Goal: Task Accomplishment & Management: Manage account settings

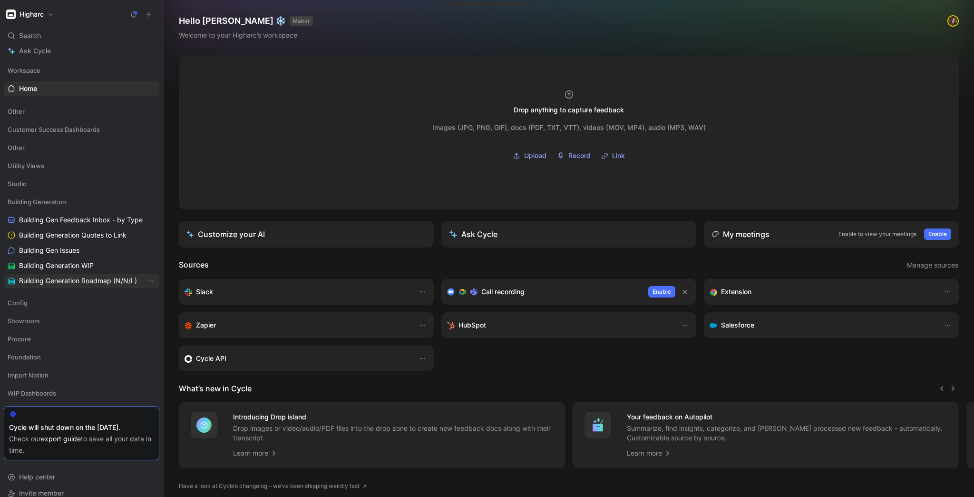
click at [72, 251] on span "Building Gen Issues" at bounding box center [49, 250] width 60 height 10
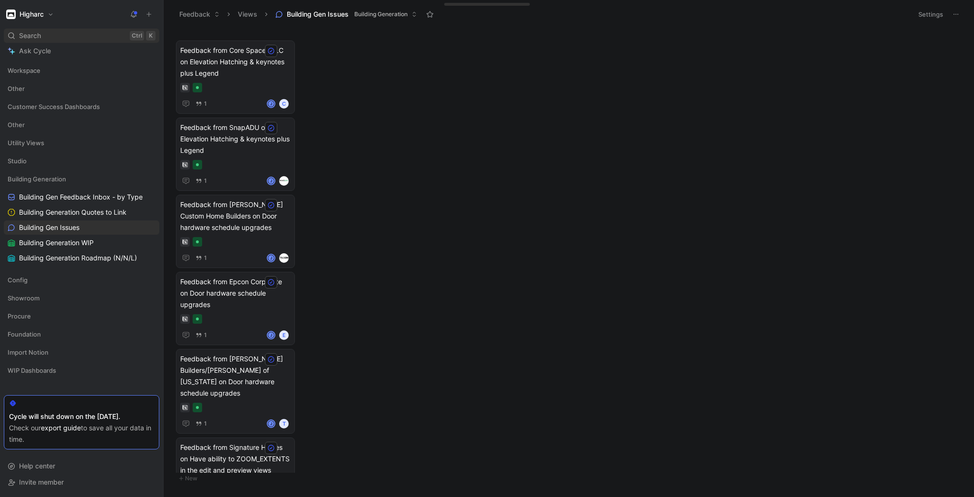
click at [69, 31] on div "Search Ctrl K" at bounding box center [82, 36] width 156 height 14
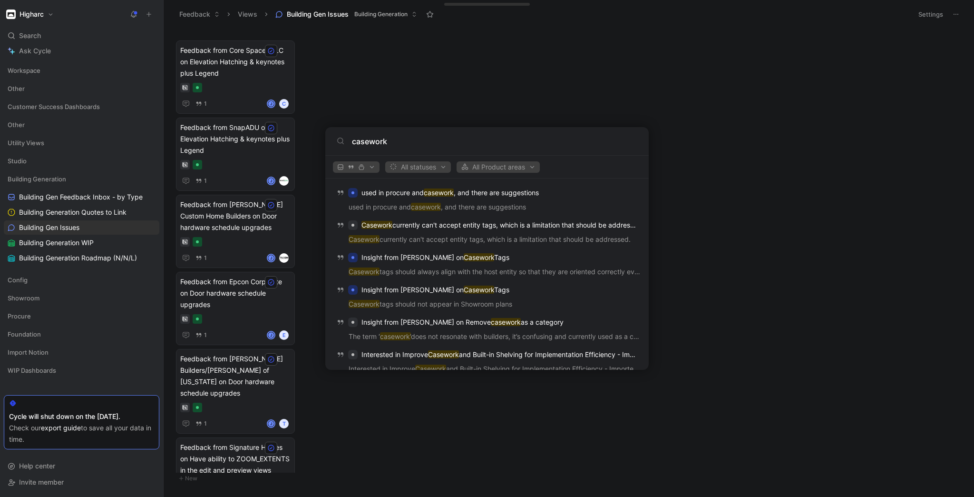
scroll to position [799, 0]
type input "casework"
click at [455, 392] on body "Higharc Search Ctrl K Ask Cycle Workspace Other Customer Success Dashboards Oth…" at bounding box center [487, 248] width 974 height 497
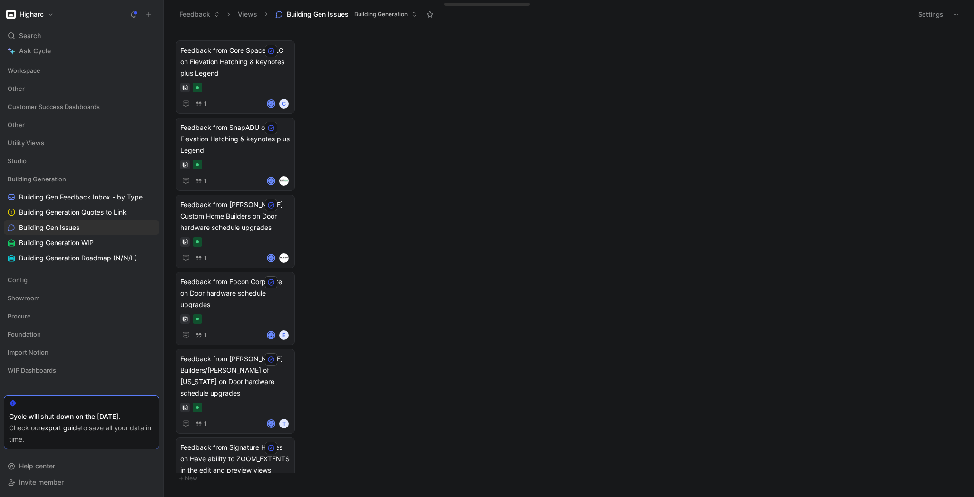
click at [37, 12] on h1 "Higharc" at bounding box center [32, 14] width 24 height 9
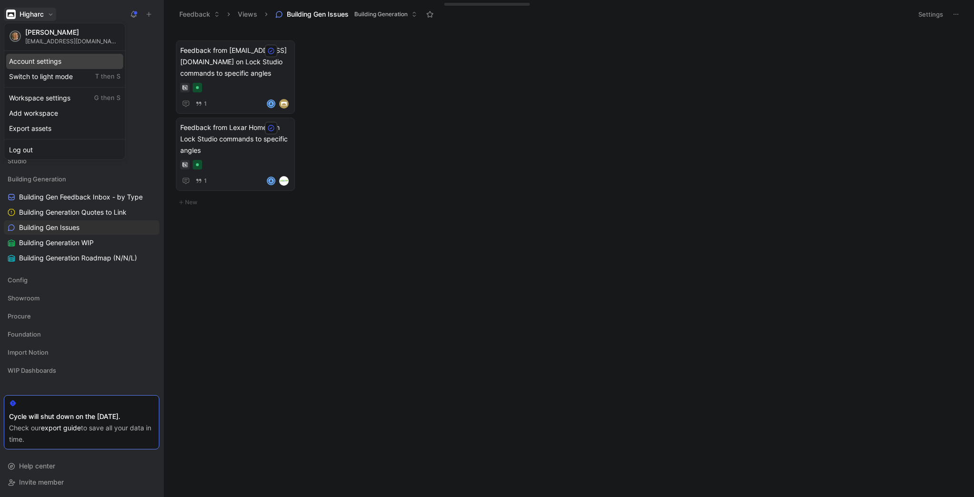
click at [63, 62] on div "Account settings" at bounding box center [64, 61] width 117 height 15
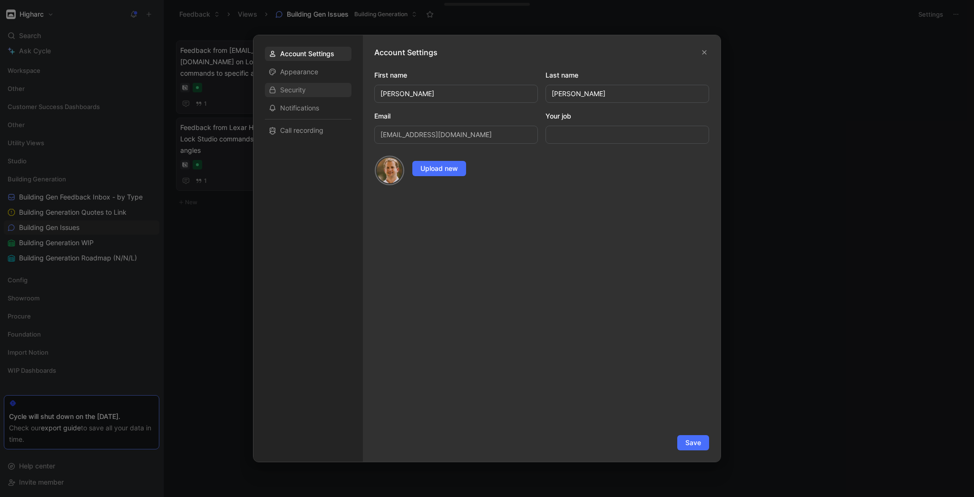
click at [297, 91] on span "Security" at bounding box center [293, 90] width 26 height 10
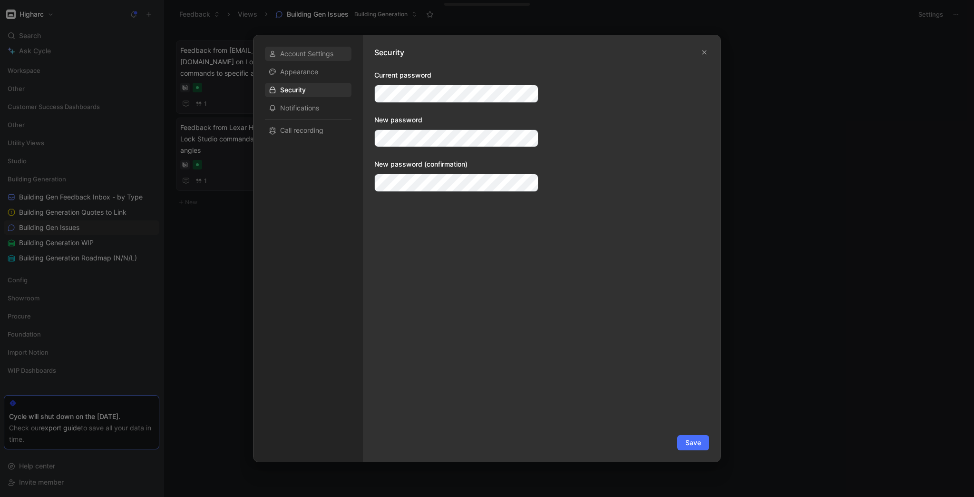
click at [300, 49] on span "Account Settings" at bounding box center [306, 54] width 53 height 10
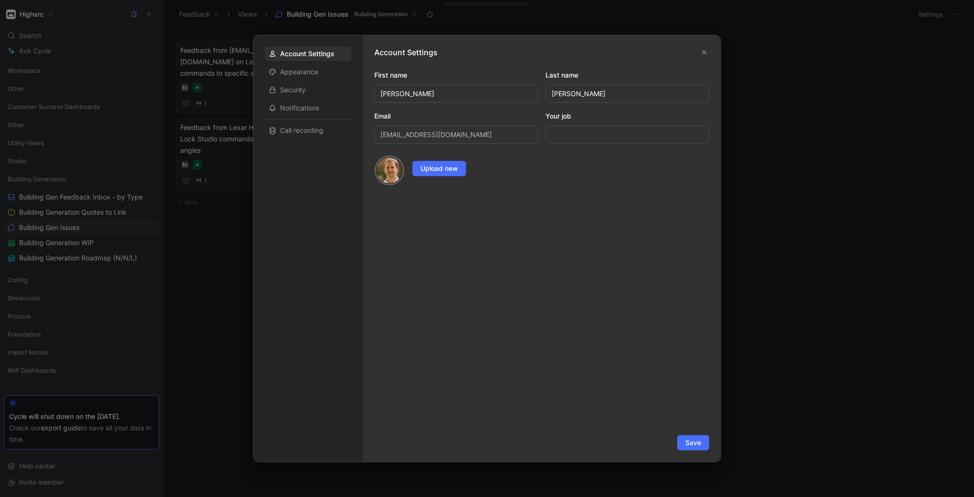
drag, startPoint x: 55, startPoint y: 128, endPoint x: 76, endPoint y: 135, distance: 22.3
click at [56, 128] on div at bounding box center [487, 248] width 974 height 497
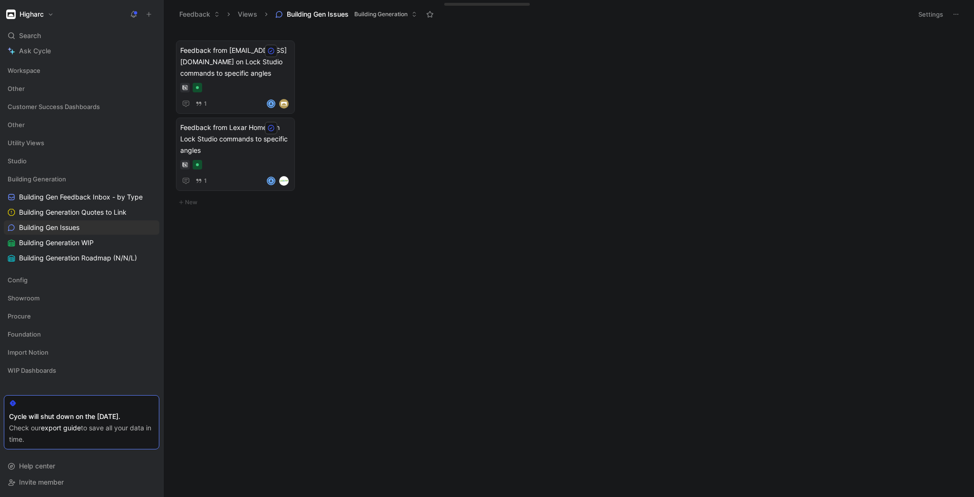
click at [35, 10] on button "Higharc" at bounding box center [30, 14] width 52 height 13
click at [51, 98] on div "Workspace settings G then S" at bounding box center [64, 97] width 117 height 15
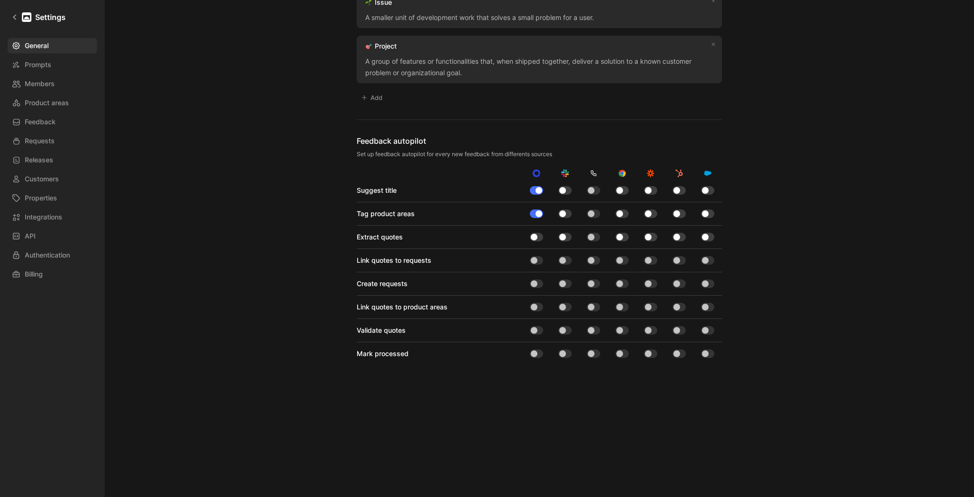
scroll to position [697, 0]
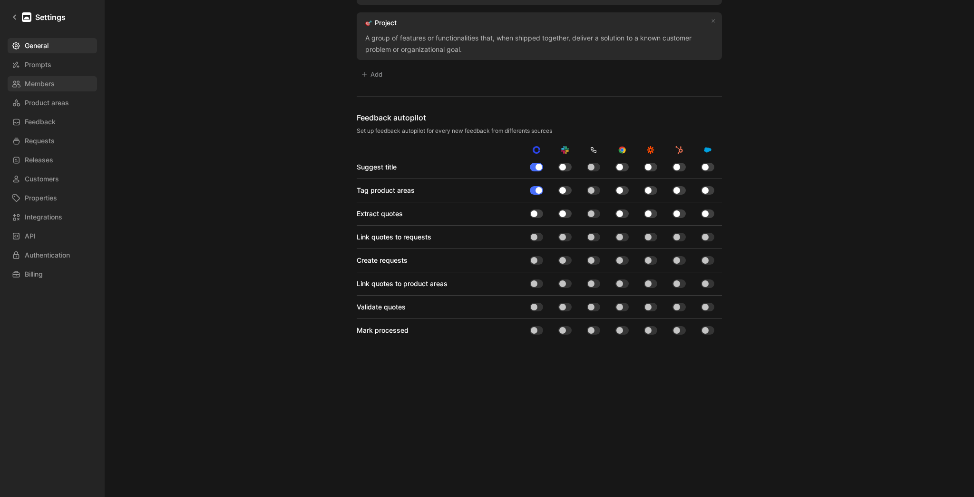
click at [46, 87] on span "Members" at bounding box center [40, 83] width 30 height 11
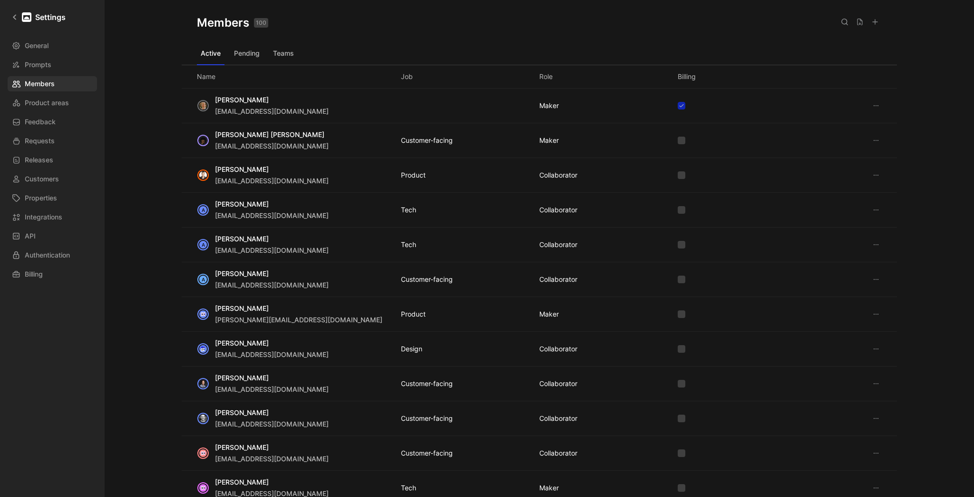
click at [843, 21] on icon at bounding box center [845, 22] width 8 height 8
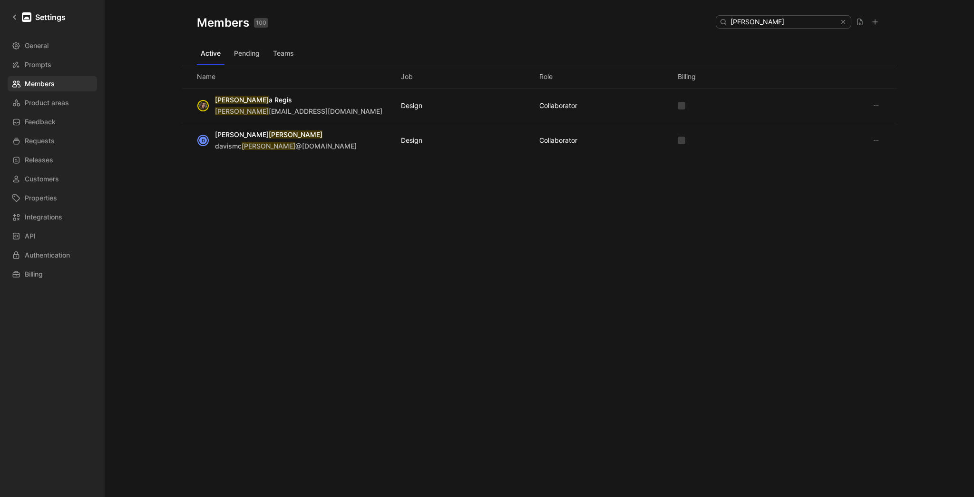
type input "daniel"
click at [874, 106] on icon at bounding box center [877, 106] width 8 height 8
click at [893, 128] on span "Edit role" at bounding box center [898, 124] width 25 height 8
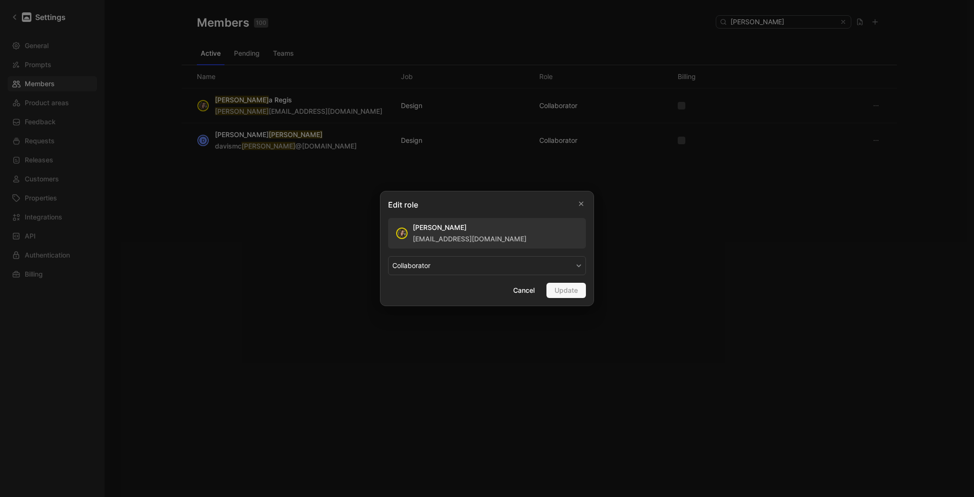
click at [419, 269] on span "COLLABORATOR" at bounding box center [412, 265] width 38 height 11
click at [417, 290] on div "MAKER" at bounding box center [421, 287] width 56 height 11
click at [575, 291] on span "Update" at bounding box center [566, 290] width 23 height 11
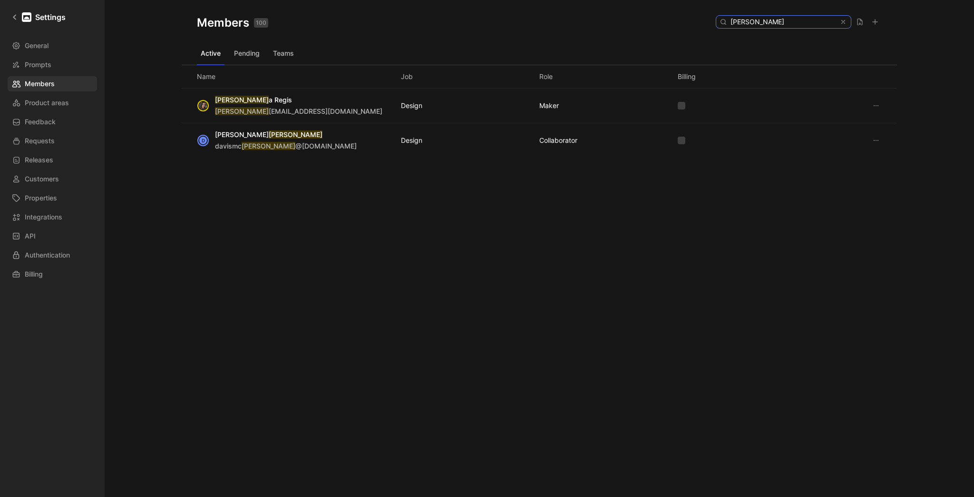
click at [840, 23] on icon at bounding box center [843, 22] width 7 height 7
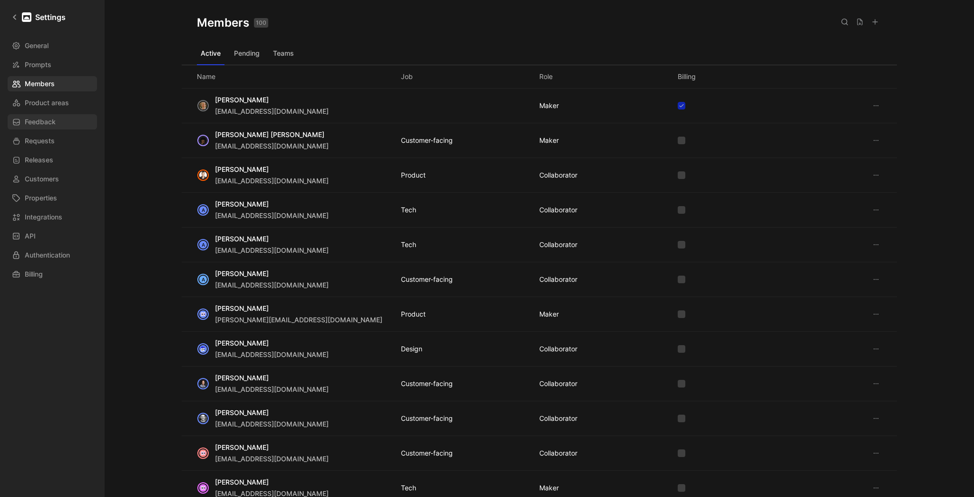
click at [64, 123] on link "Feedback" at bounding box center [52, 121] width 89 height 15
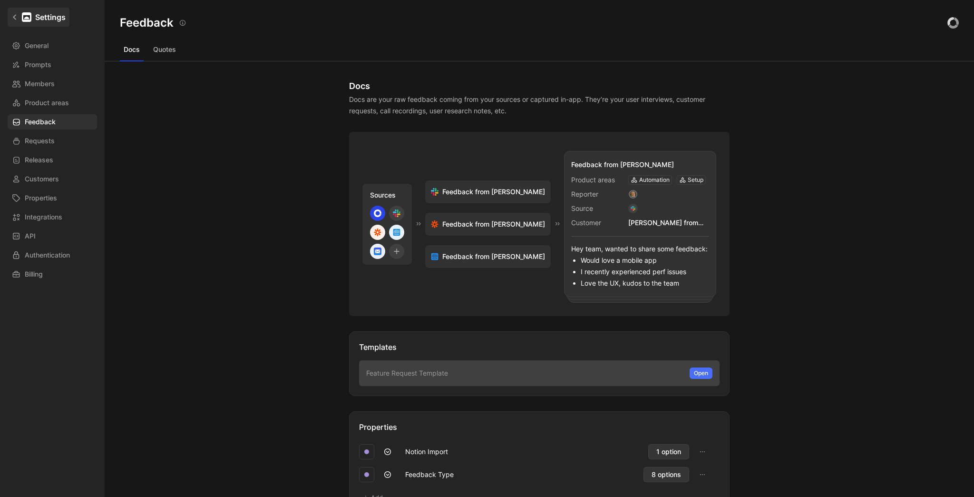
click at [11, 16] on link "Settings" at bounding box center [39, 17] width 62 height 19
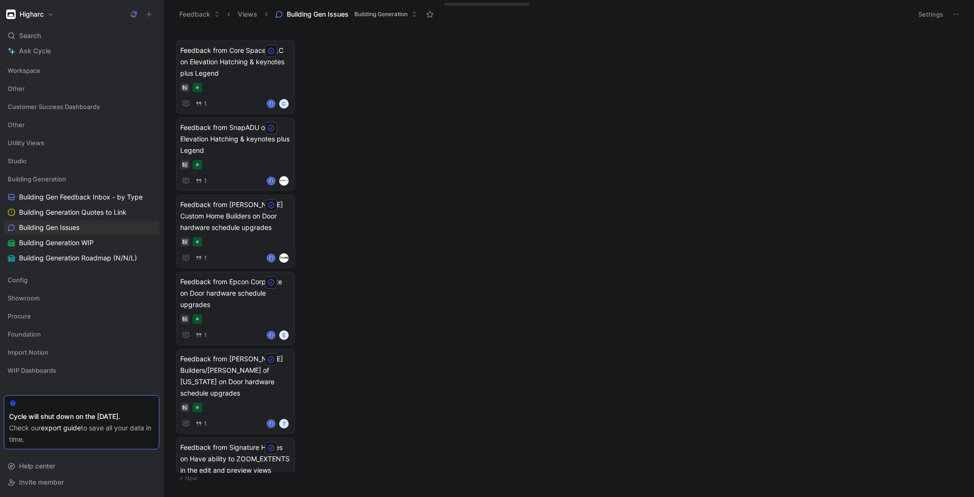
click at [249, 13] on button "Views" at bounding box center [248, 14] width 28 height 14
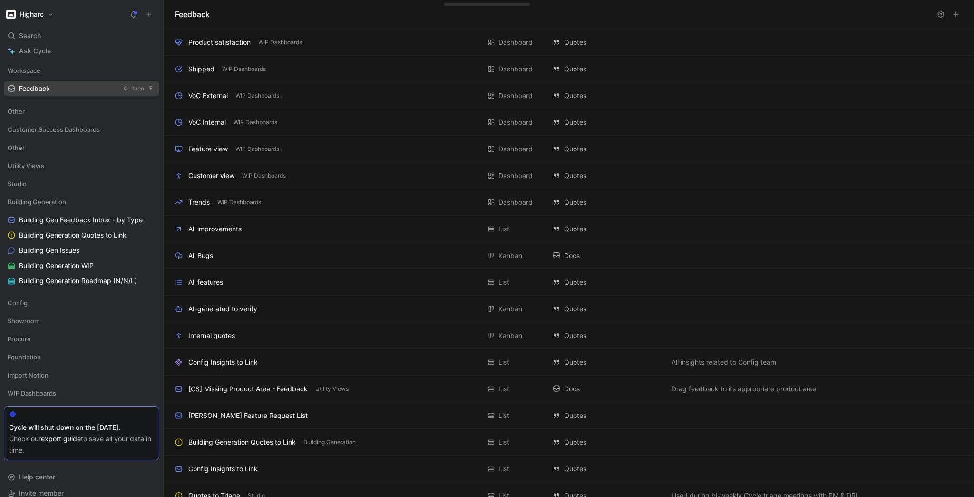
click at [35, 90] on span "Feedback" at bounding box center [34, 89] width 31 height 10
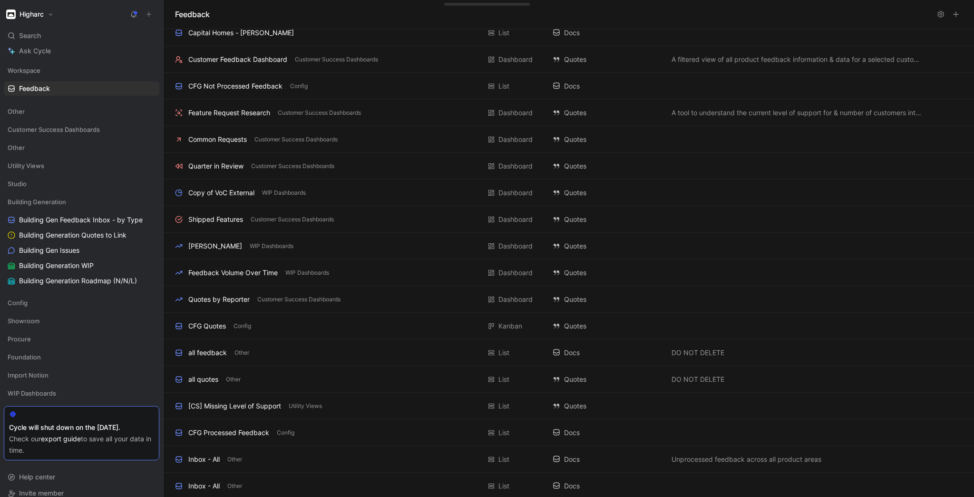
scroll to position [891, 0]
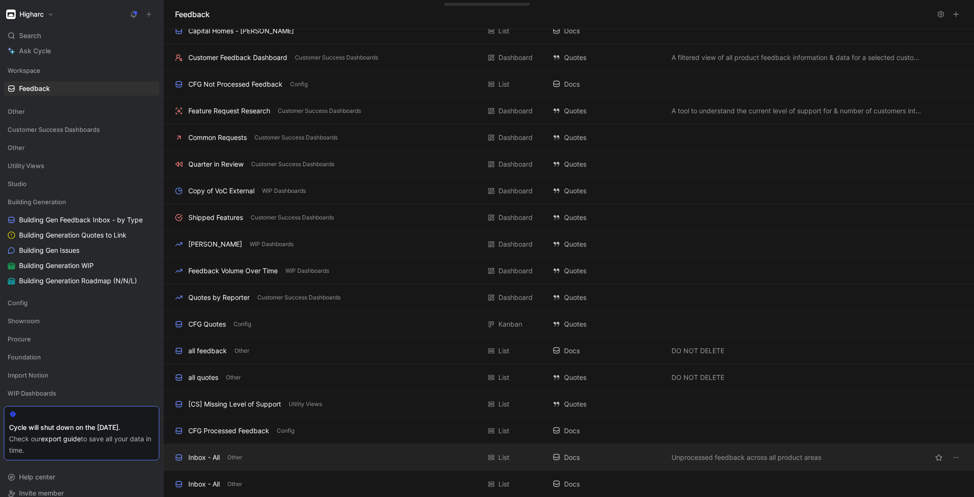
click at [211, 458] on div "Inbox - All" at bounding box center [203, 457] width 31 height 11
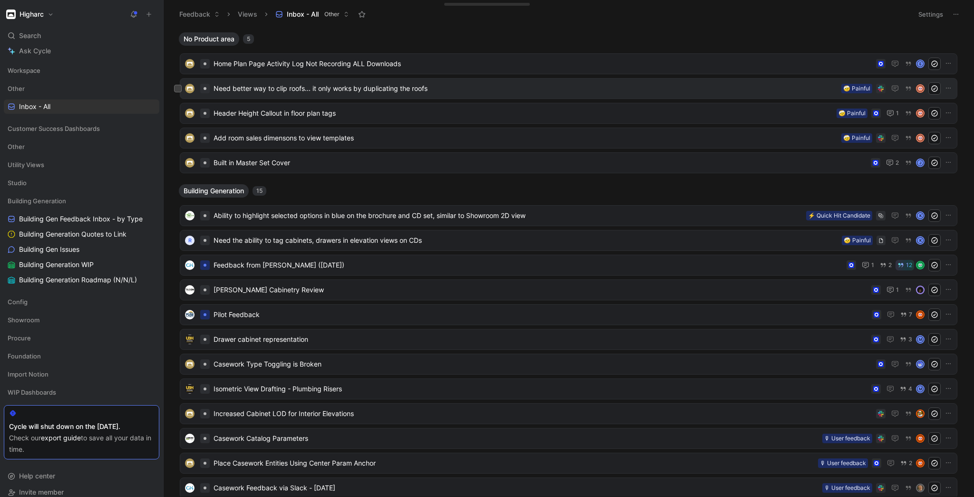
click at [284, 88] on span "Need better way to clip roofs... it only works by duplicating the roofs" at bounding box center [526, 88] width 624 height 11
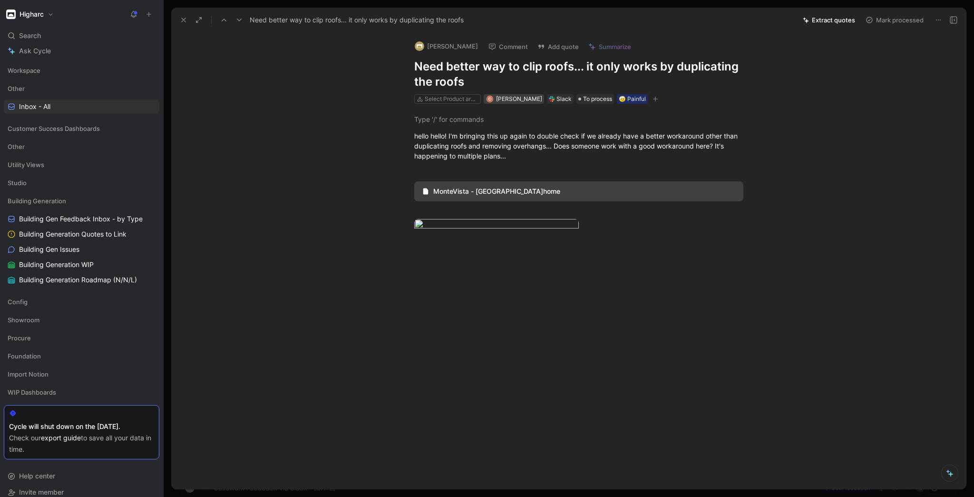
click at [520, 101] on span "[PERSON_NAME]" at bounding box center [519, 98] width 46 height 7
click at [587, 100] on span "To process" at bounding box center [597, 99] width 29 height 10
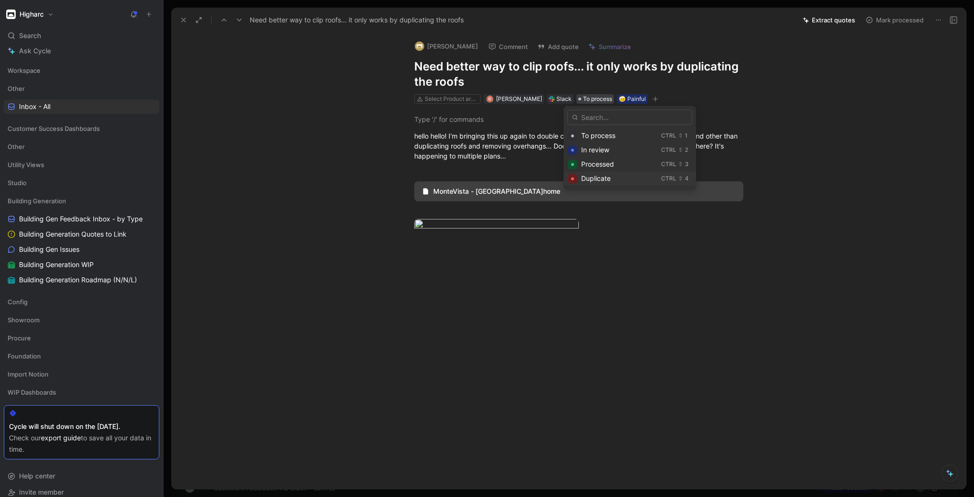
click at [584, 177] on span "Duplicate" at bounding box center [595, 178] width 29 height 8
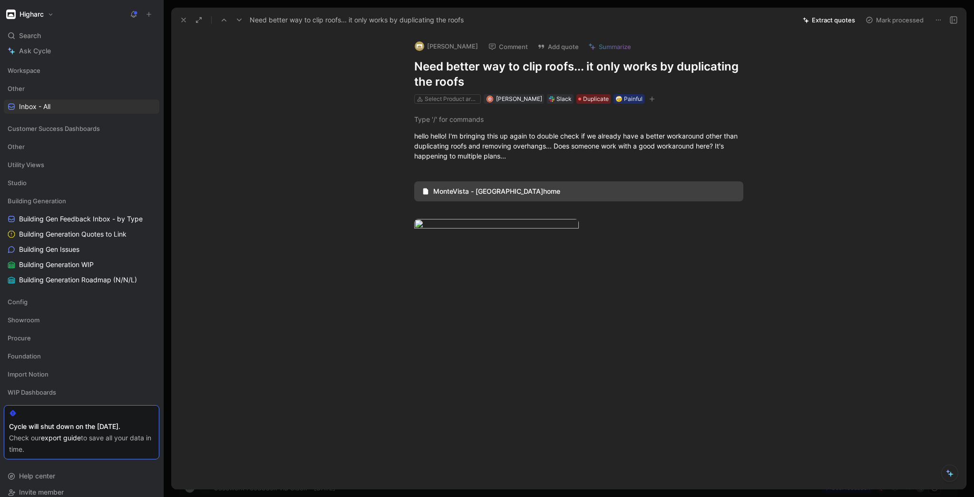
click at [18, 16] on button "Higharc" at bounding box center [30, 14] width 52 height 13
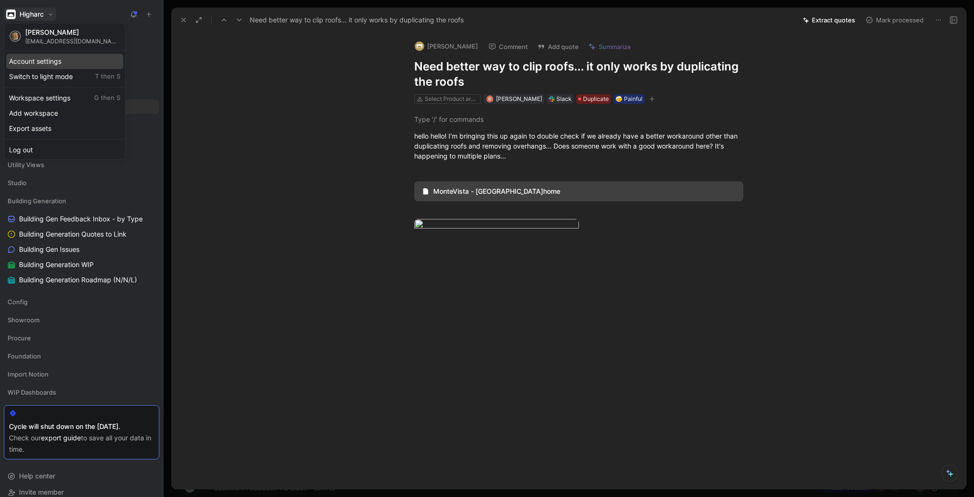
click at [40, 63] on div "Account settings" at bounding box center [64, 61] width 117 height 15
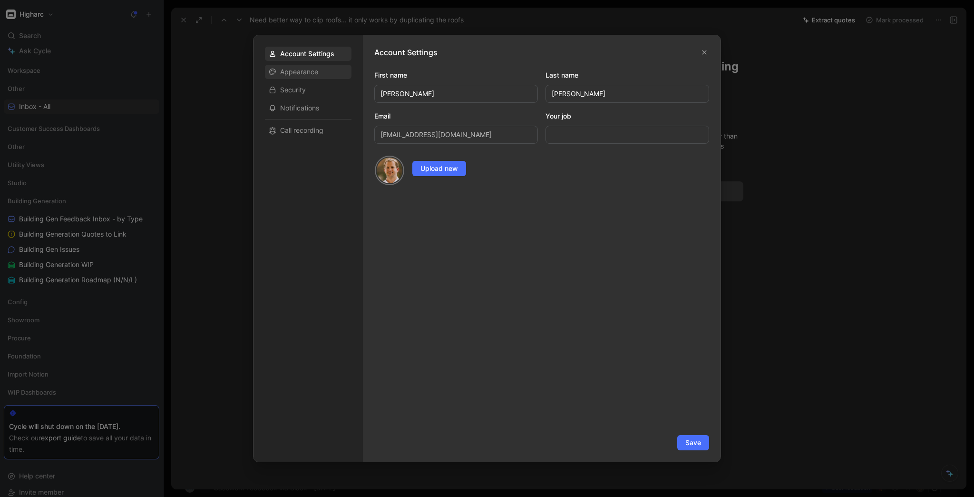
click at [299, 73] on span "Appearance" at bounding box center [299, 72] width 38 height 10
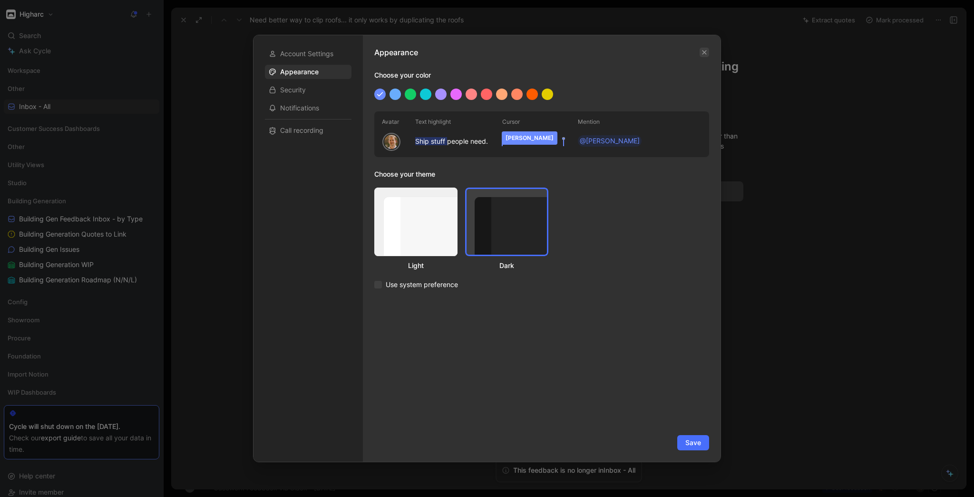
click at [706, 52] on icon "button" at bounding box center [705, 52] width 6 height 6
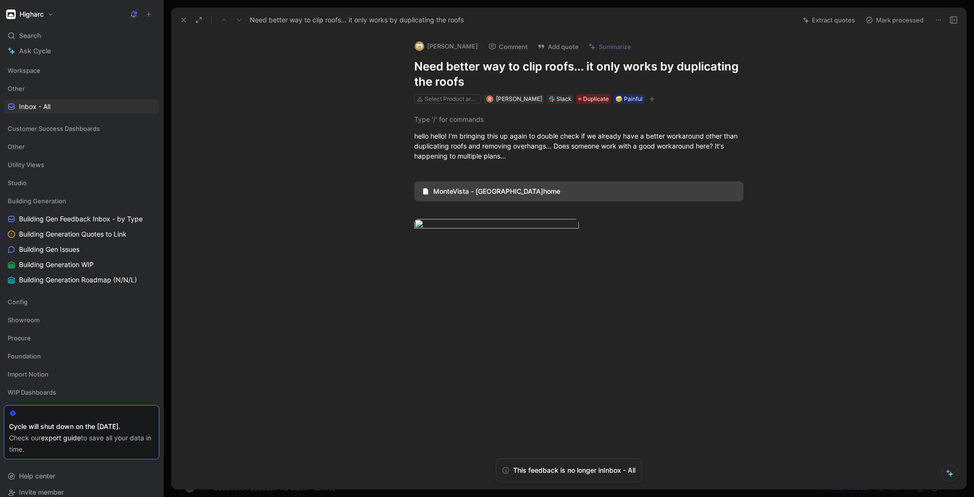
click at [43, 16] on h1 "Higharc" at bounding box center [32, 14] width 24 height 9
click at [51, 98] on div "Workspace settings G then S" at bounding box center [64, 97] width 117 height 15
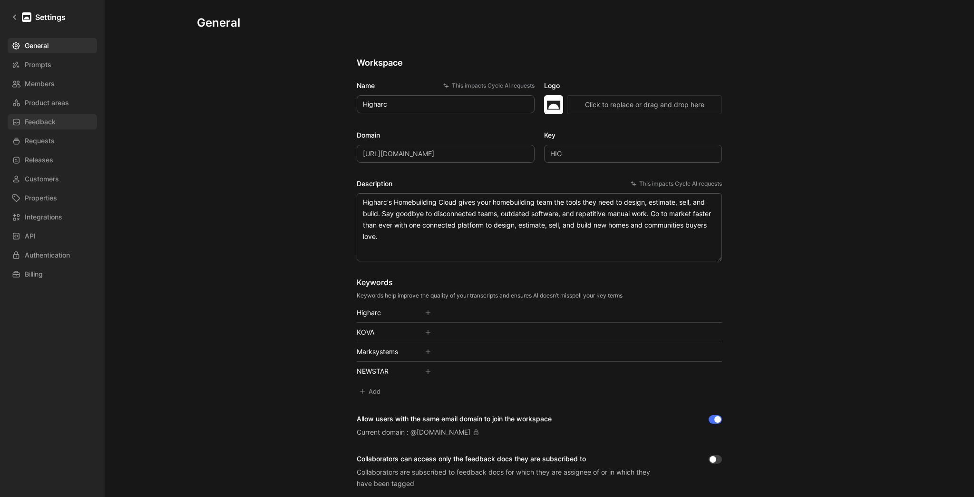
click at [53, 120] on span "Feedback" at bounding box center [40, 121] width 31 height 11
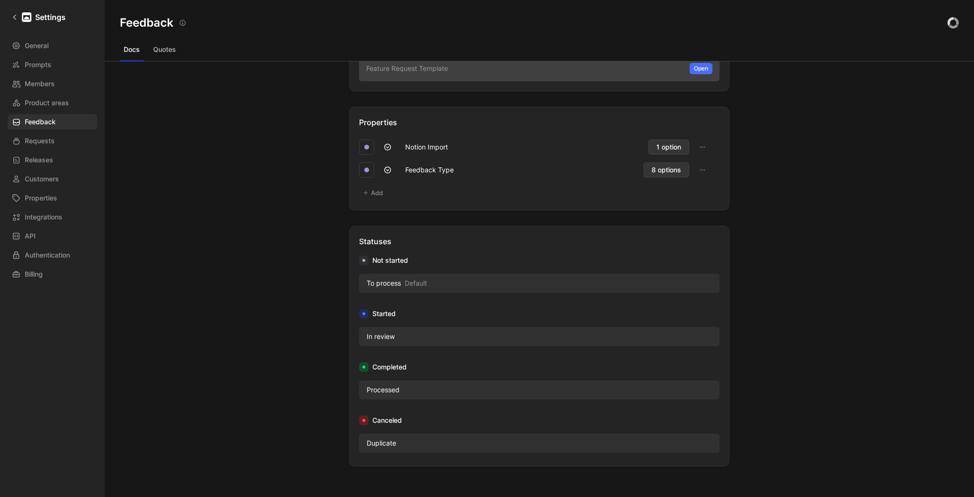
scroll to position [381, 0]
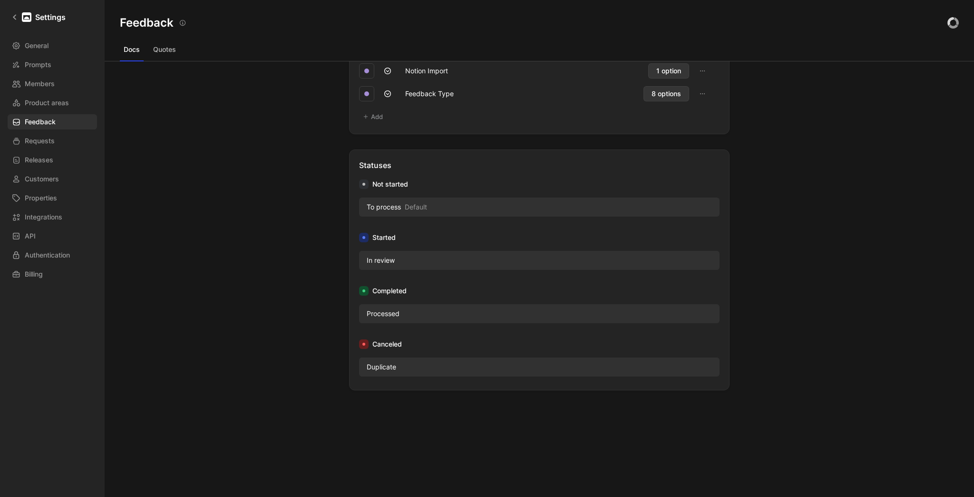
click at [405, 364] on div "Duplicate" at bounding box center [397, 366] width 71 height 11
click at [375, 364] on span "Duplicate" at bounding box center [381, 366] width 29 height 11
click at [407, 371] on div "Duplicate" at bounding box center [397, 366] width 71 height 11
click at [405, 365] on div "Duplicate" at bounding box center [397, 366] width 71 height 11
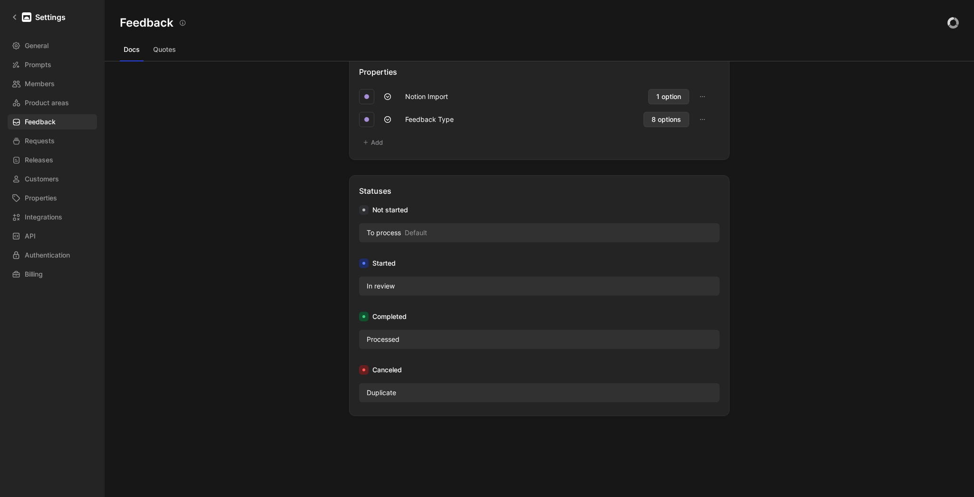
scroll to position [343, 0]
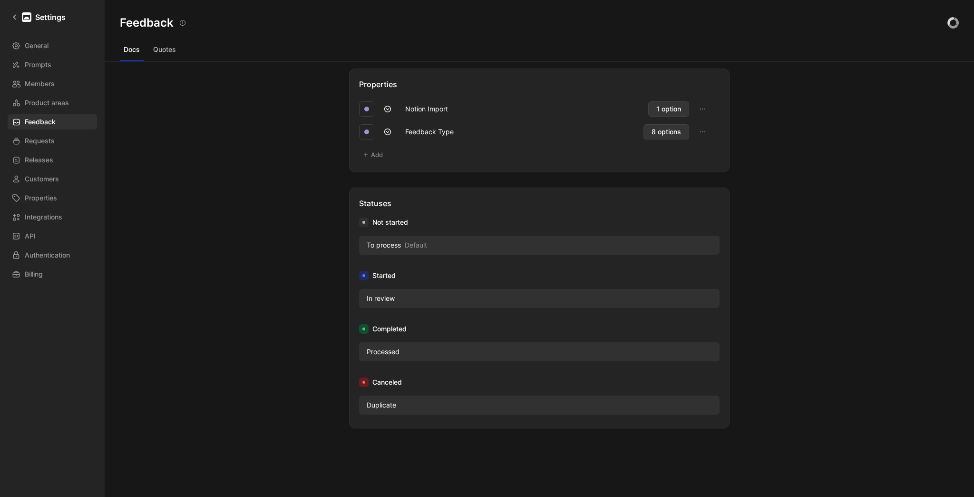
click at [378, 402] on span "Duplicate" at bounding box center [381, 404] width 29 height 11
drag, startPoint x: 373, startPoint y: 409, endPoint x: 366, endPoint y: 402, distance: 9.4
click at [372, 409] on span "Duplicate" at bounding box center [381, 404] width 29 height 11
click at [367, 402] on span "Duplicate" at bounding box center [381, 404] width 29 height 11
click at [12, 19] on icon at bounding box center [14, 17] width 7 height 7
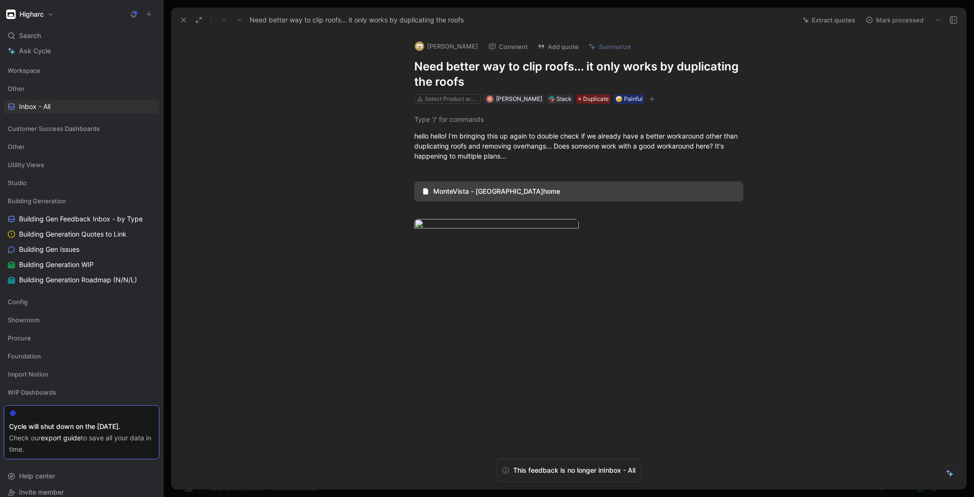
click at [185, 19] on icon at bounding box center [184, 20] width 8 height 8
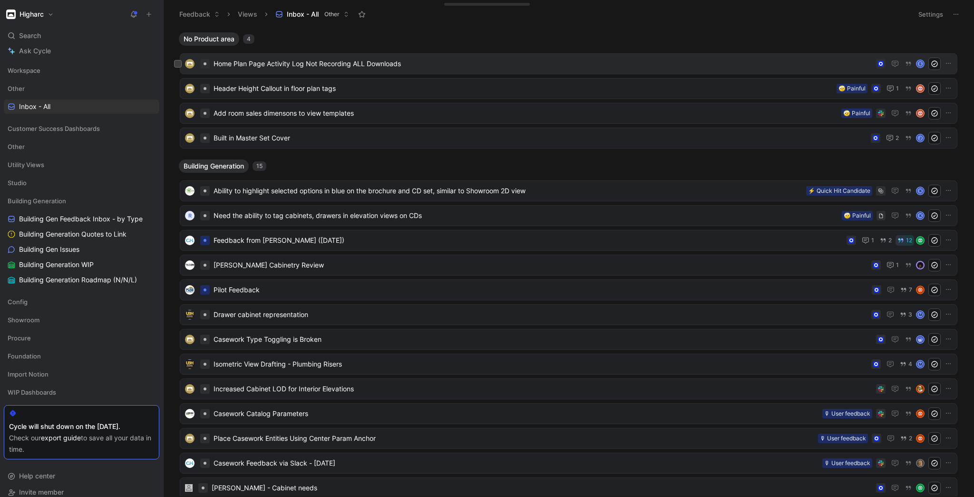
click at [268, 67] on span "Home Plan Page Activity Log Not Recording ALL Downloads" at bounding box center [543, 63] width 659 height 11
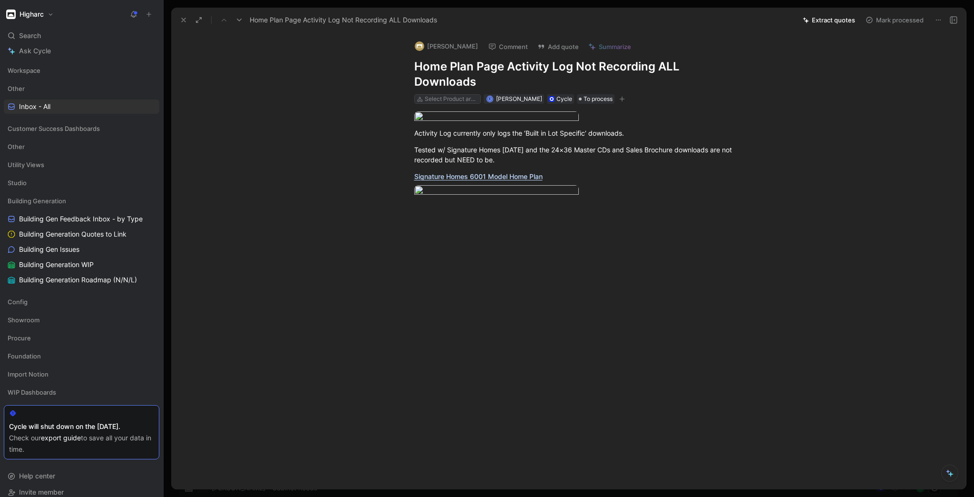
click at [444, 94] on div "Select Product areas" at bounding box center [451, 99] width 53 height 10
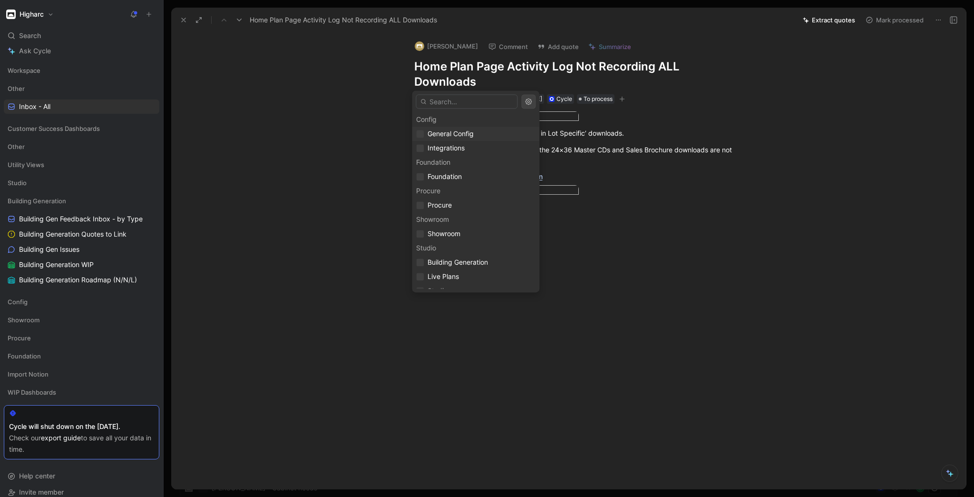
click at [451, 135] on span "General Config" at bounding box center [451, 133] width 46 height 8
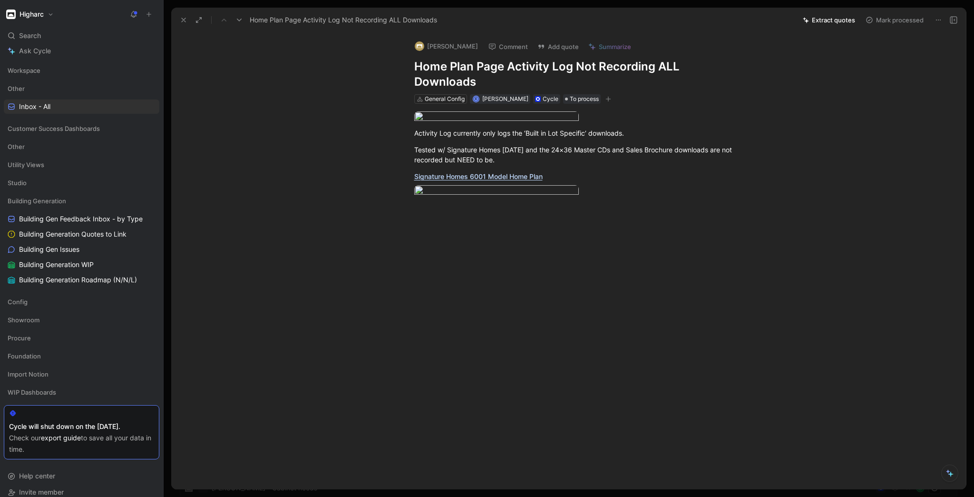
click at [185, 18] on use at bounding box center [184, 20] width 4 height 4
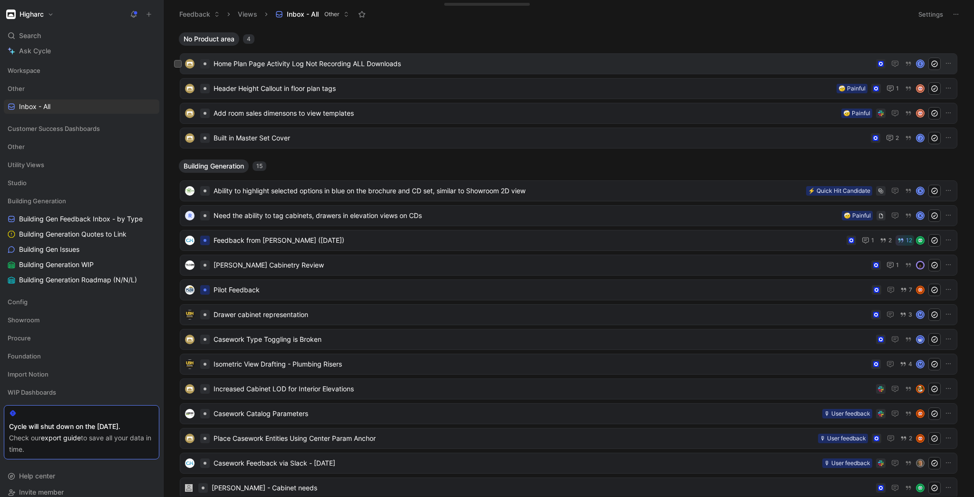
click at [254, 69] on span "Home Plan Page Activity Log Not Recording ALL Downloads" at bounding box center [543, 63] width 659 height 11
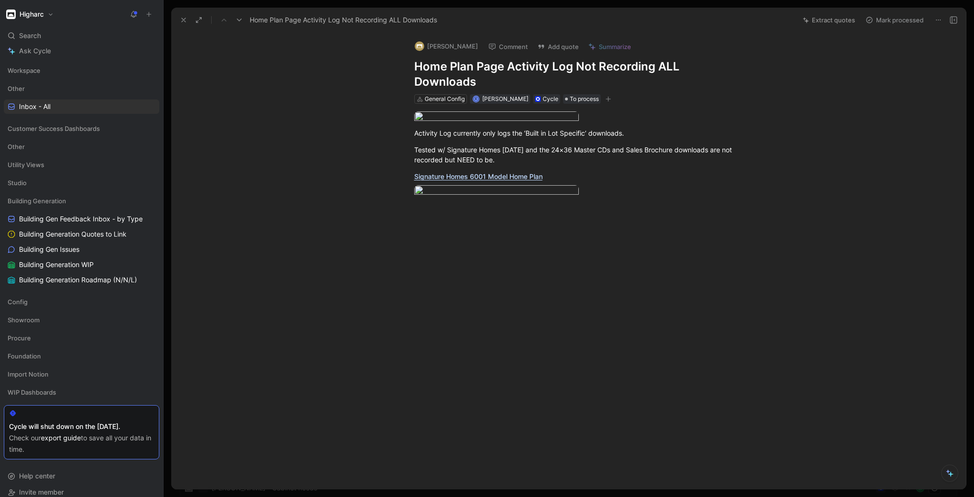
click at [183, 19] on icon at bounding box center [184, 20] width 8 height 8
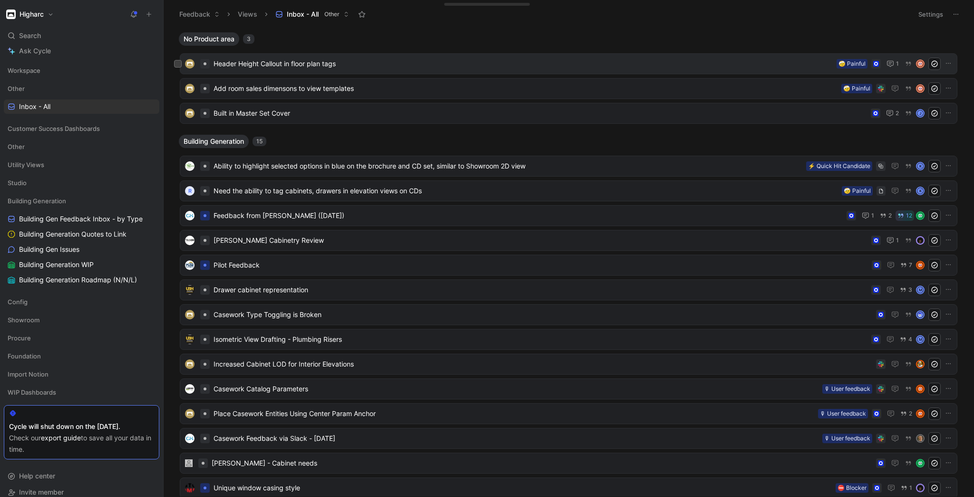
click at [299, 60] on span "Header Height Callout in floor plan tags" at bounding box center [523, 63] width 619 height 11
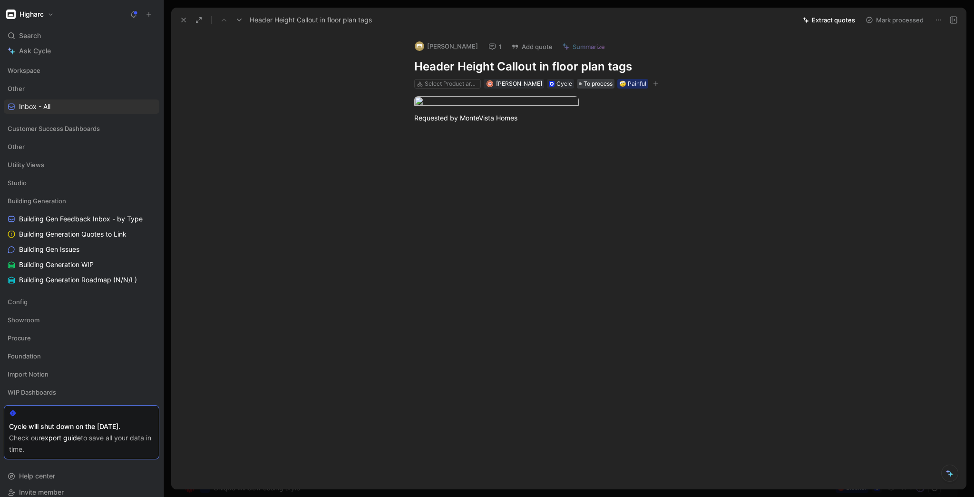
click at [584, 81] on span "To process" at bounding box center [598, 84] width 29 height 10
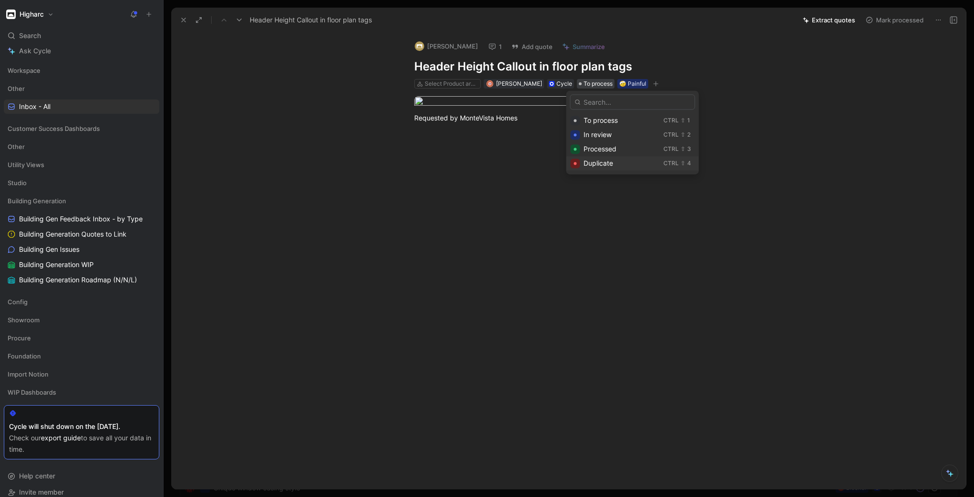
click at [596, 162] on span "Duplicate" at bounding box center [598, 163] width 29 height 8
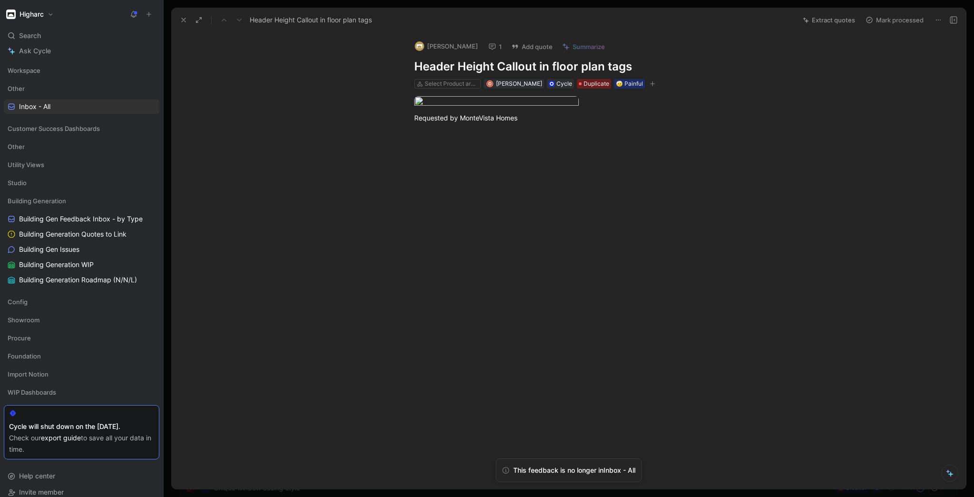
drag, startPoint x: 530, startPoint y: 260, endPoint x: 387, endPoint y: 116, distance: 202.2
click at [387, 116] on div "Requested by MonteVista Homes" at bounding box center [578, 110] width 775 height 45
click at [615, 109] on div at bounding box center [578, 102] width 329 height 13
click at [546, 282] on div at bounding box center [578, 207] width 775 height 149
click at [936, 18] on icon at bounding box center [939, 20] width 8 height 8
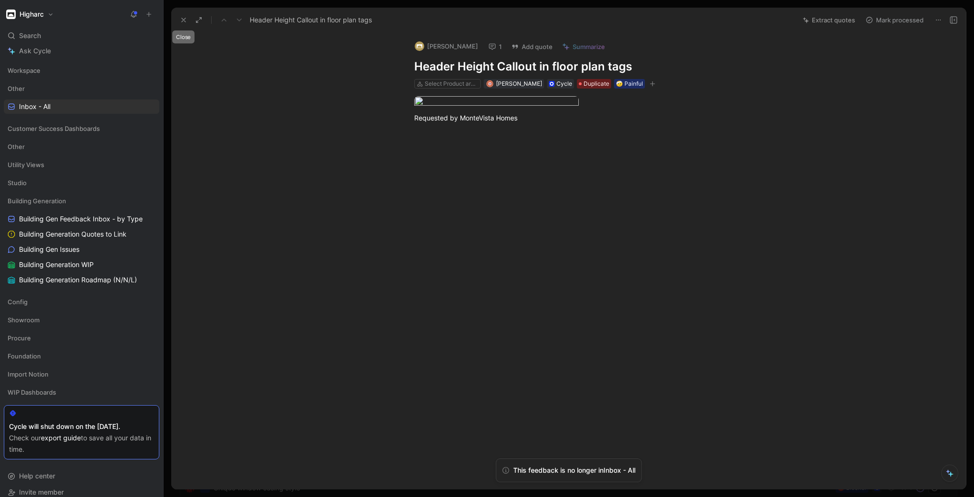
click at [187, 21] on icon at bounding box center [184, 20] width 8 height 8
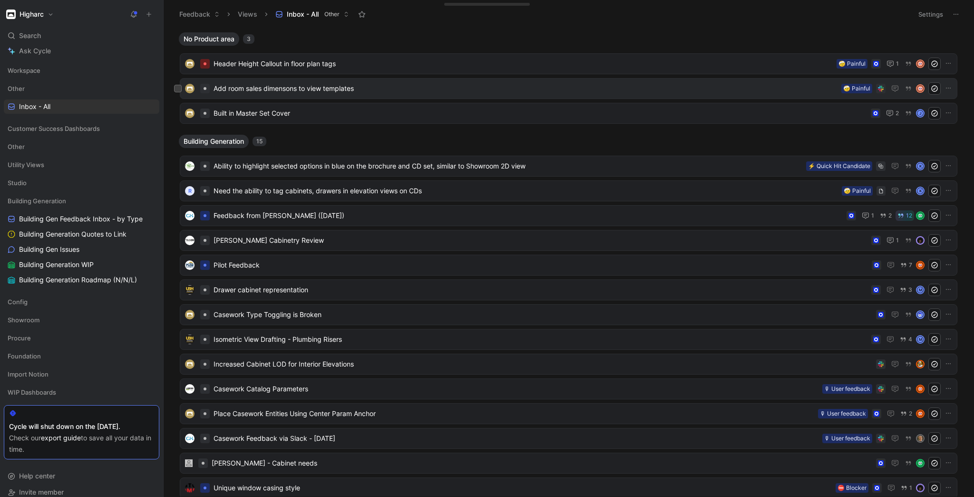
click at [270, 91] on span "Add room sales dimensons to view templates" at bounding box center [526, 88] width 624 height 11
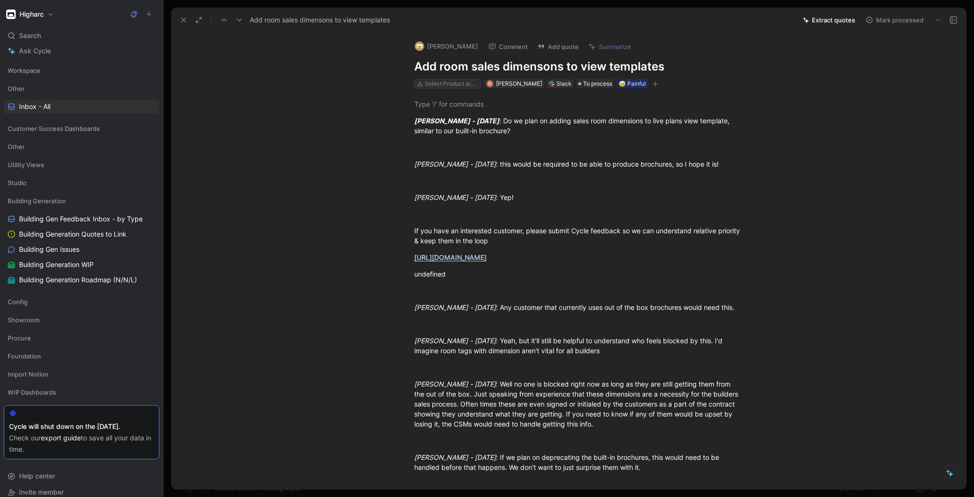
click at [429, 86] on div "Select Product areas" at bounding box center [451, 84] width 53 height 10
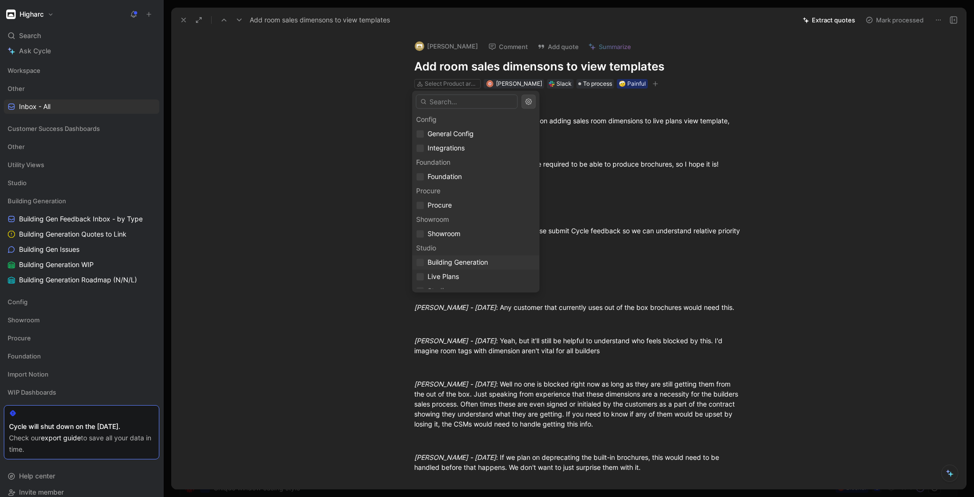
scroll to position [24, 0]
click at [445, 264] on span "Studio" at bounding box center [438, 267] width 20 height 8
click at [424, 265] on div "Studio" at bounding box center [475, 266] width 119 height 11
click at [420, 255] on icon at bounding box center [420, 253] width 6 height 6
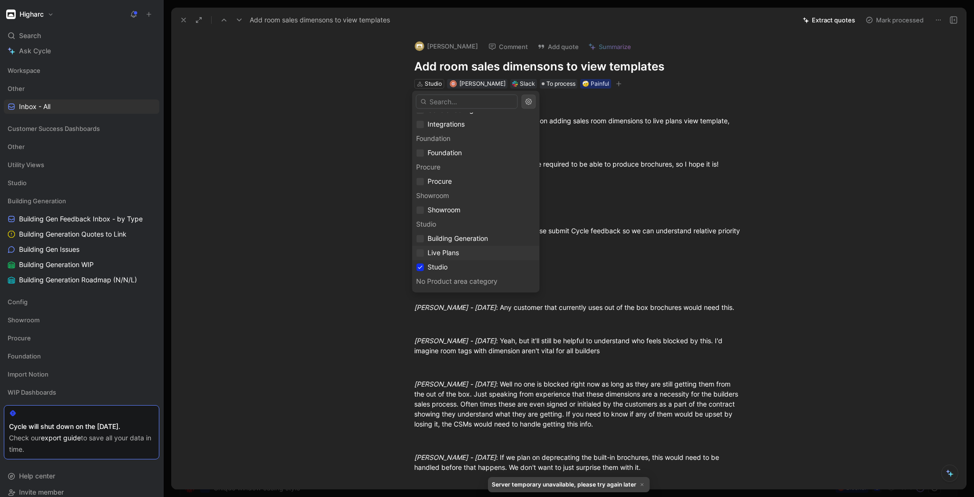
click at [461, 252] on div "Live Plans" at bounding box center [475, 252] width 119 height 11
click at [453, 261] on div "Studio" at bounding box center [475, 266] width 119 height 11
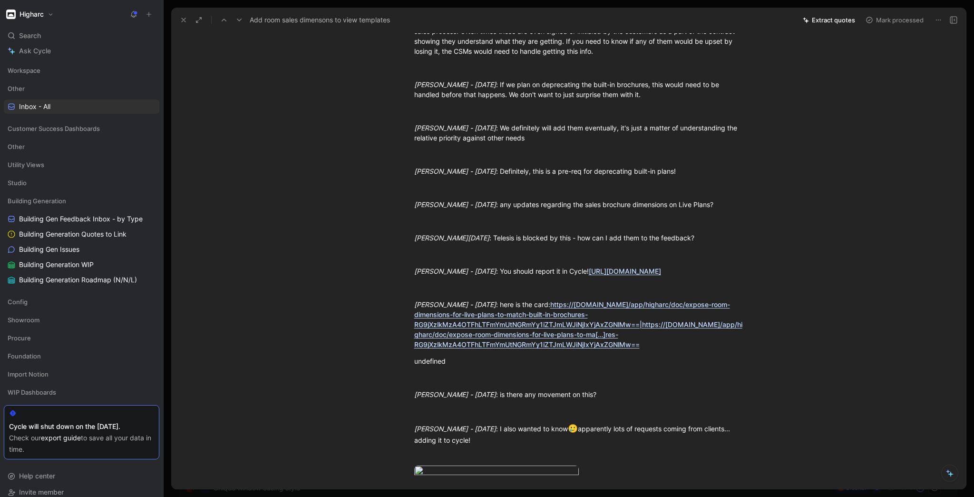
scroll to position [0, 0]
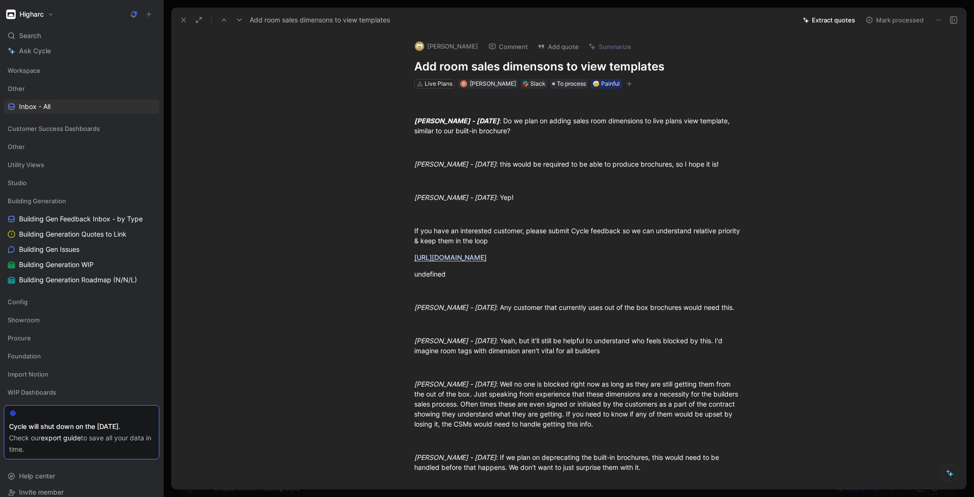
click at [182, 12] on div "Add room sales dimensons to view templates" at bounding box center [485, 19] width 619 height 15
click at [182, 19] on use at bounding box center [184, 20] width 4 height 4
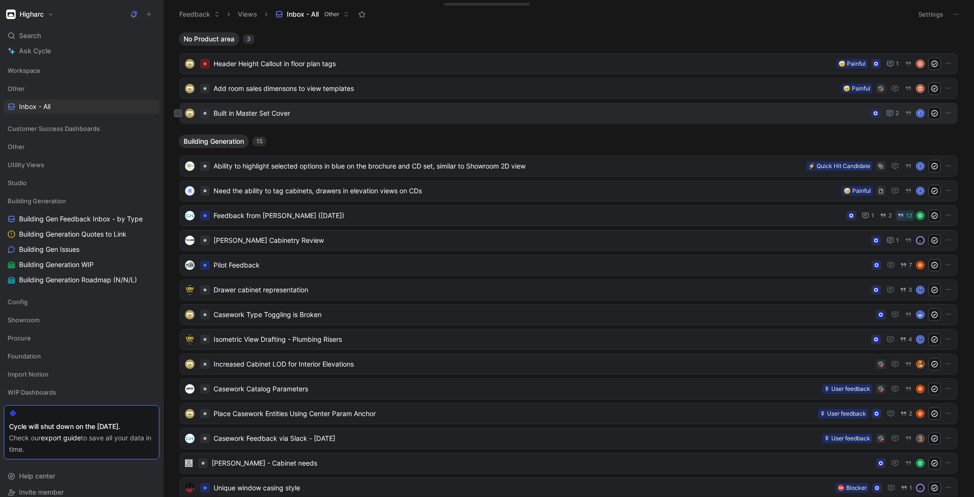
click at [265, 114] on span "Built in Master Set Cover" at bounding box center [541, 113] width 654 height 11
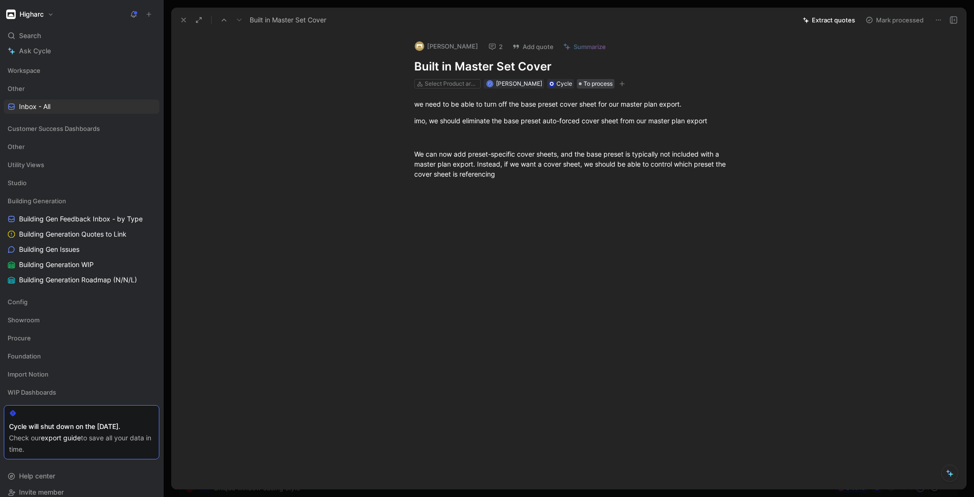
click at [603, 84] on span "To process" at bounding box center [598, 84] width 29 height 10
click at [596, 162] on div "Duplicate Ctrl ⇧ 4" at bounding box center [645, 163] width 133 height 14
click at [181, 19] on icon at bounding box center [184, 20] width 8 height 8
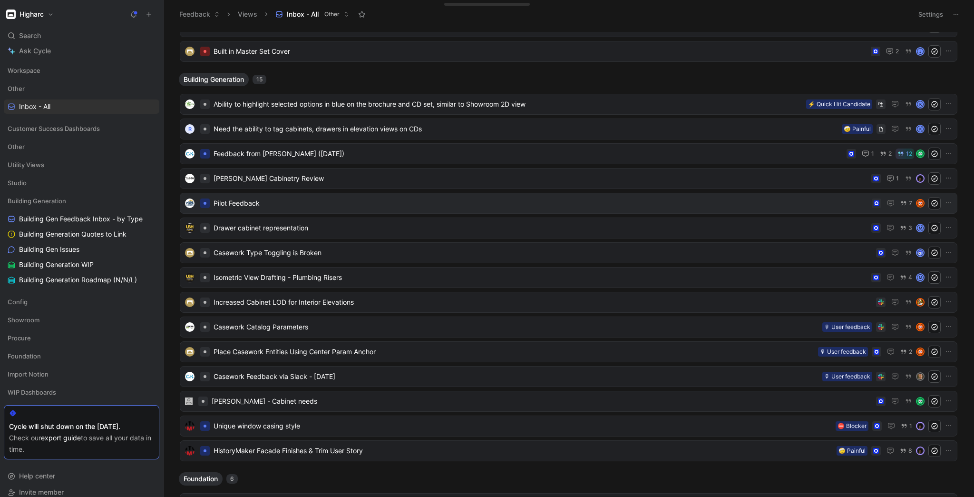
scroll to position [76, 0]
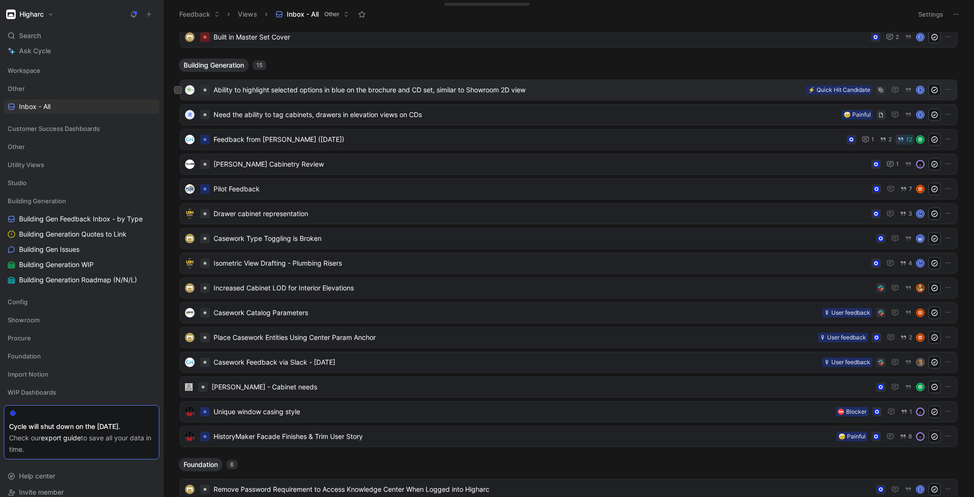
click at [397, 88] on span "Ability to highlight selected options in blue on the brochure and CD set, simil…" at bounding box center [508, 89] width 589 height 11
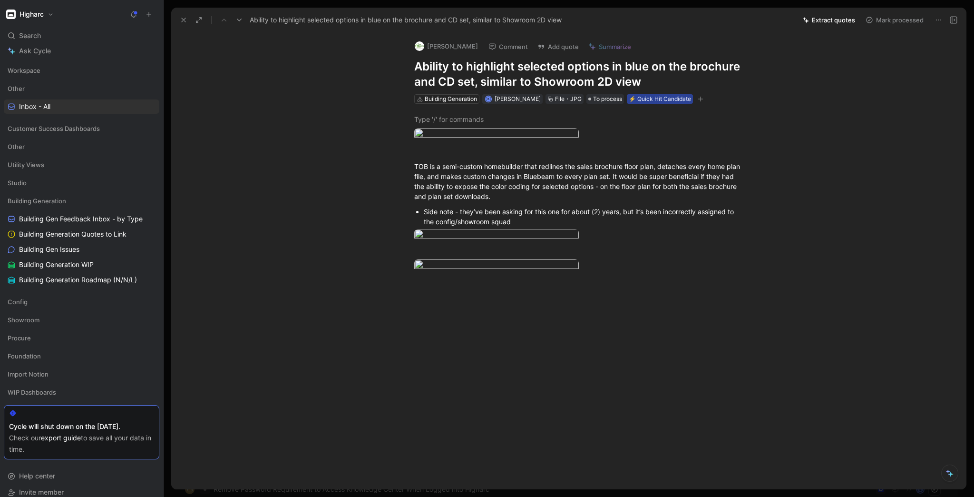
click at [641, 99] on div "⚡️ Quick Hit Candidate" at bounding box center [660, 99] width 62 height 10
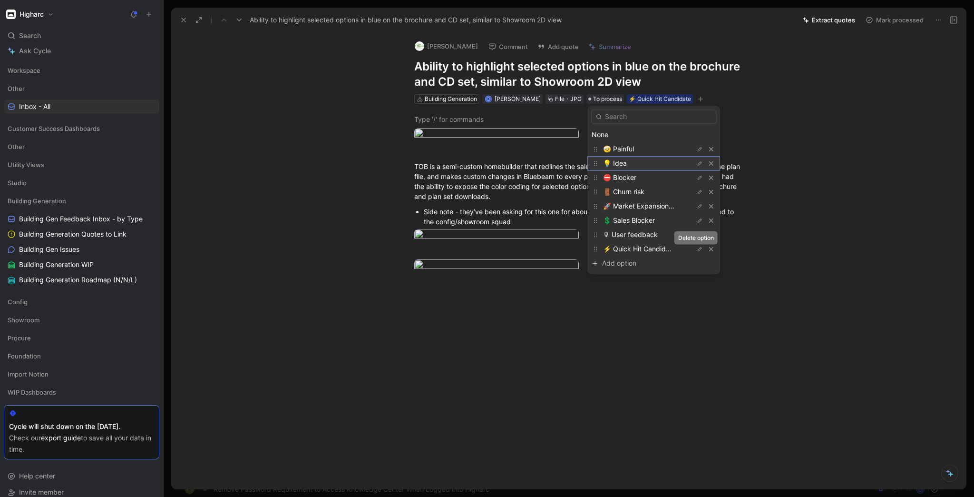
click at [621, 158] on div "💡 Idea" at bounding box center [638, 162] width 71 height 11
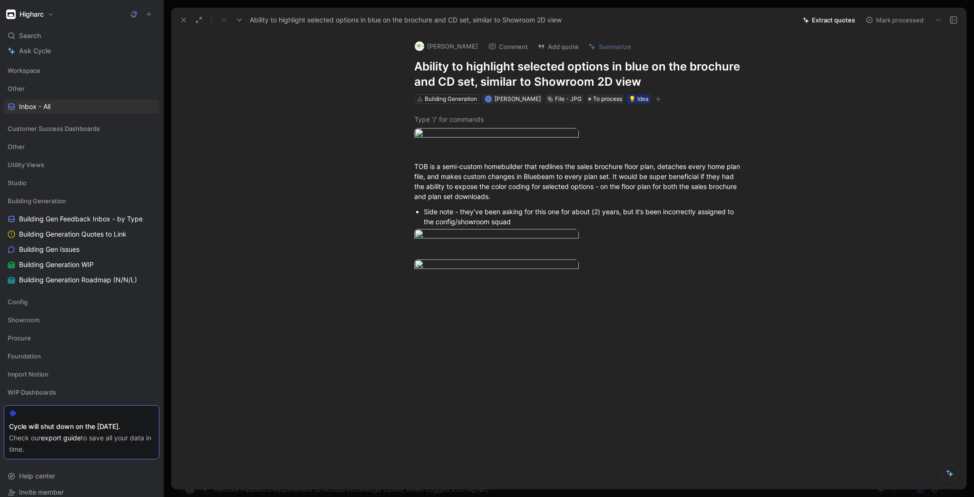
click at [177, 20] on button at bounding box center [183, 19] width 13 height 13
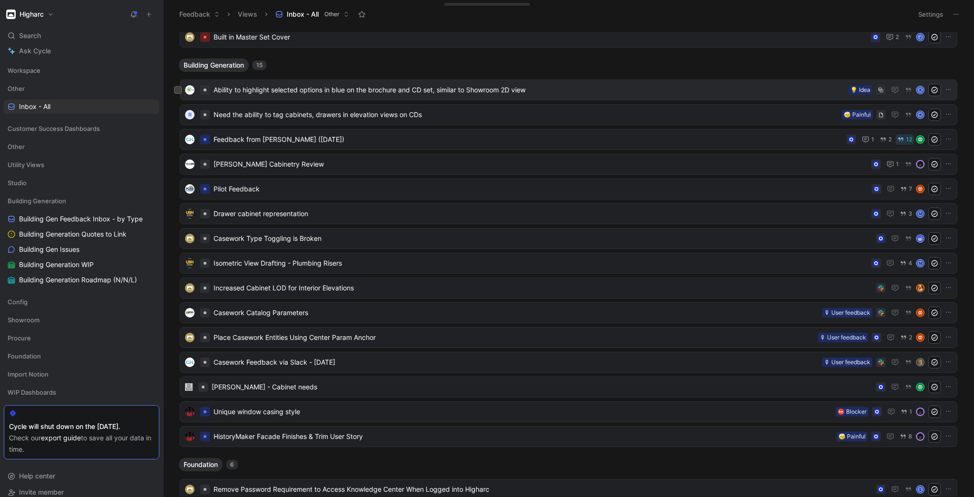
click at [266, 94] on span "Ability to highlight selected options in blue on the brochure and CD set, simil…" at bounding box center [529, 89] width 631 height 11
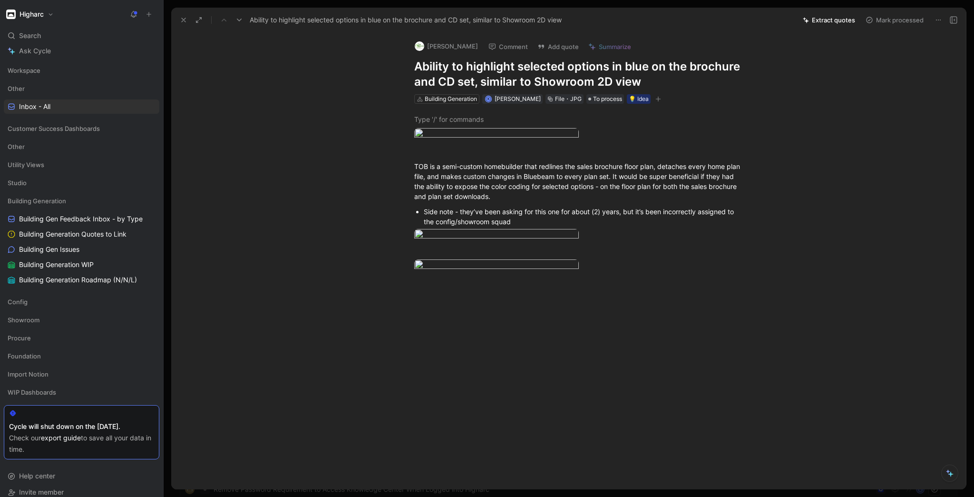
click at [181, 15] on button at bounding box center [183, 19] width 13 height 13
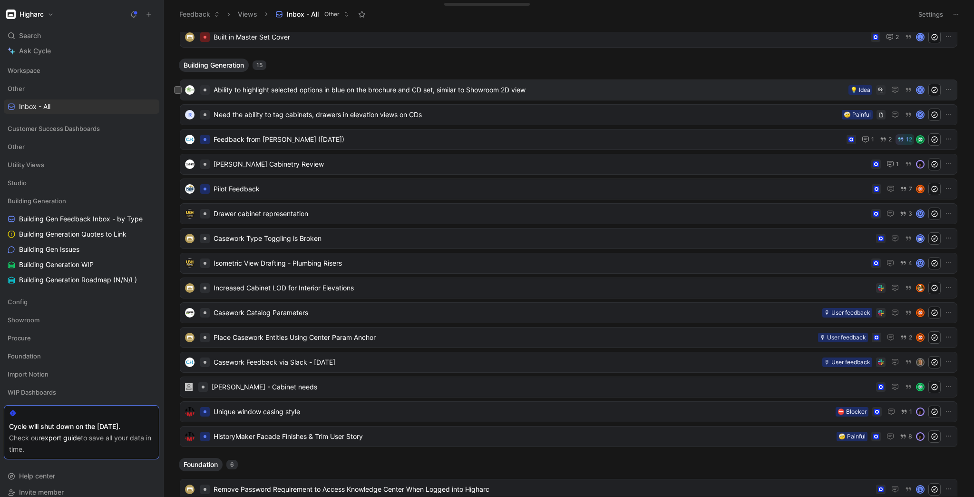
click at [245, 88] on span "Ability to highlight selected options in blue on the brochure and CD set, simil…" at bounding box center [529, 89] width 631 height 11
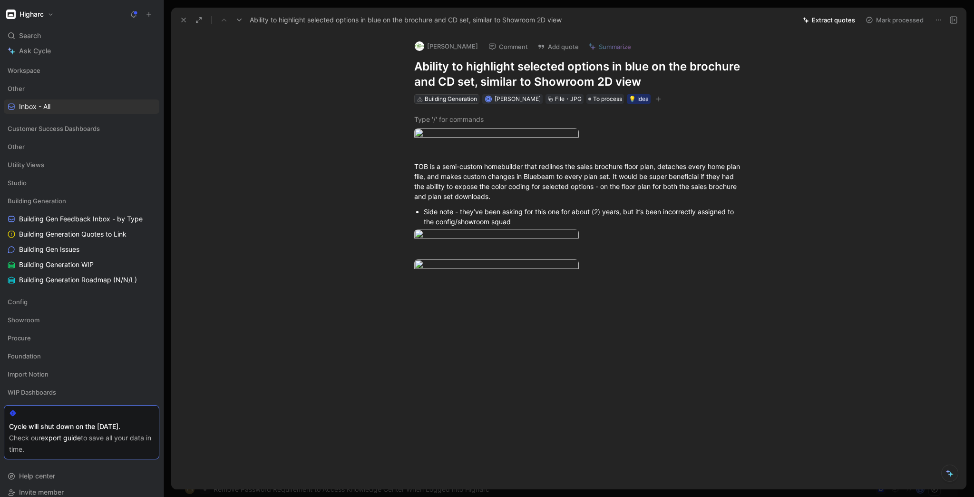
click at [463, 99] on div "Building Generation" at bounding box center [451, 99] width 52 height 10
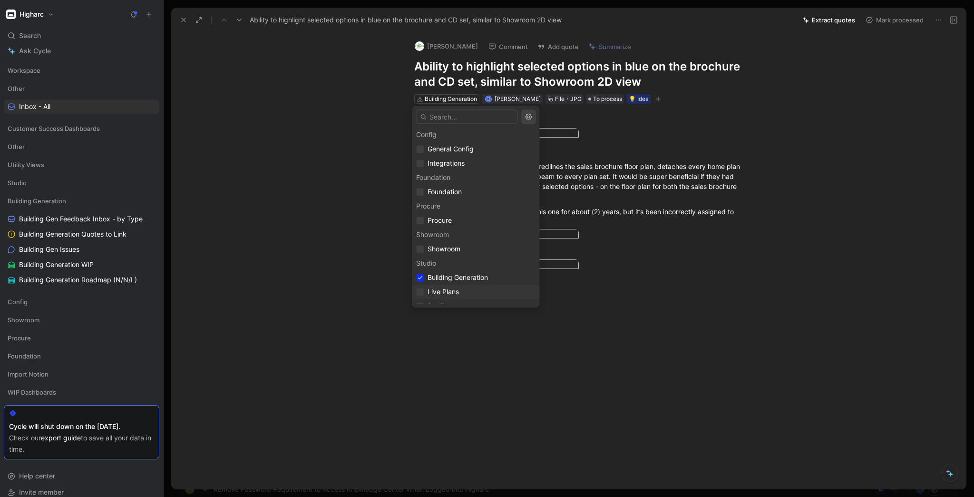
click at [449, 292] on span "Live Plans" at bounding box center [443, 291] width 31 height 8
click at [424, 278] on div "Building Generation" at bounding box center [475, 277] width 119 height 11
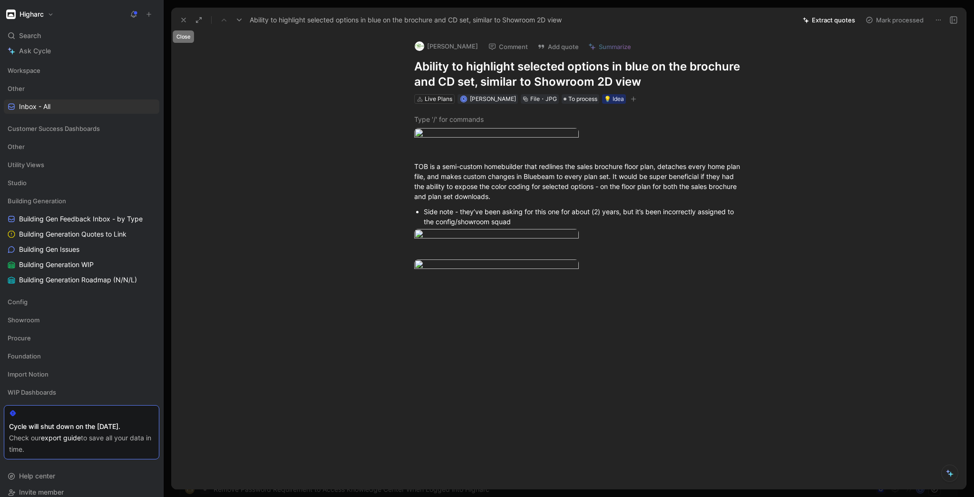
click at [183, 23] on icon at bounding box center [184, 20] width 8 height 8
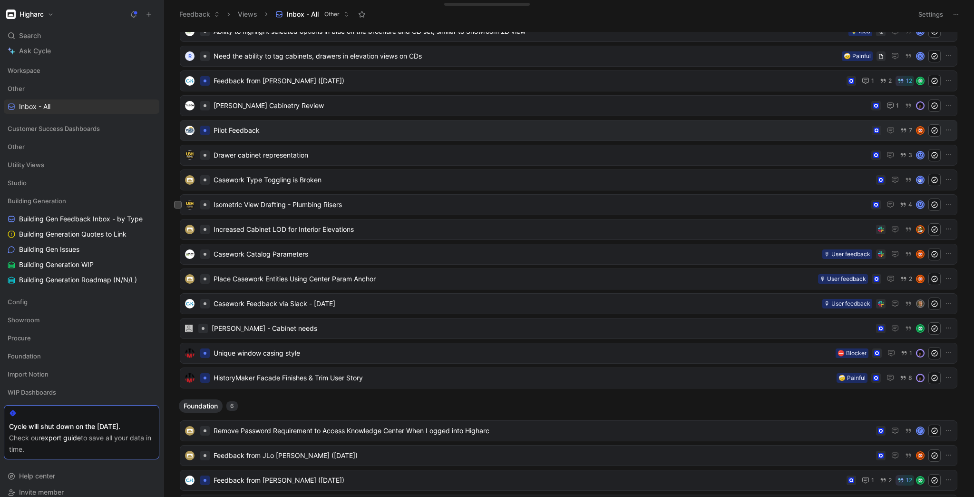
scroll to position [152, 0]
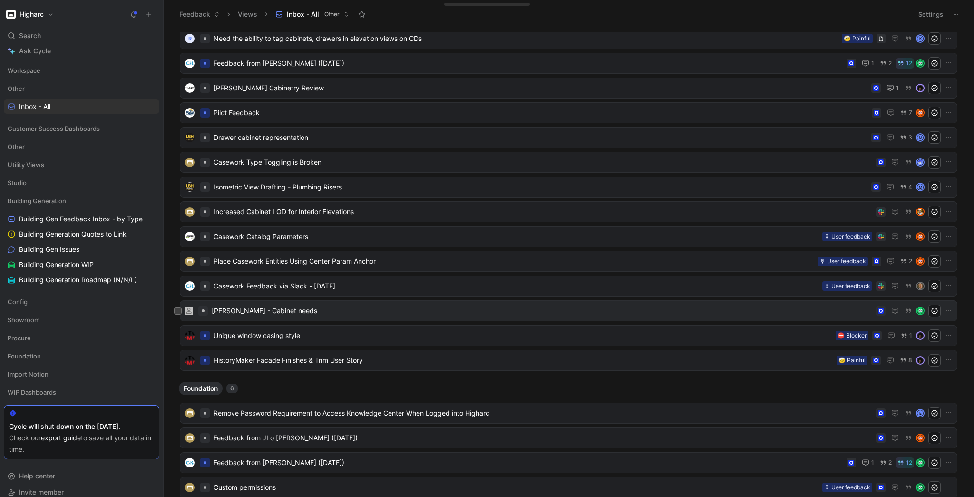
click at [472, 308] on span "[PERSON_NAME] - Cabinet needs" at bounding box center [542, 310] width 661 height 11
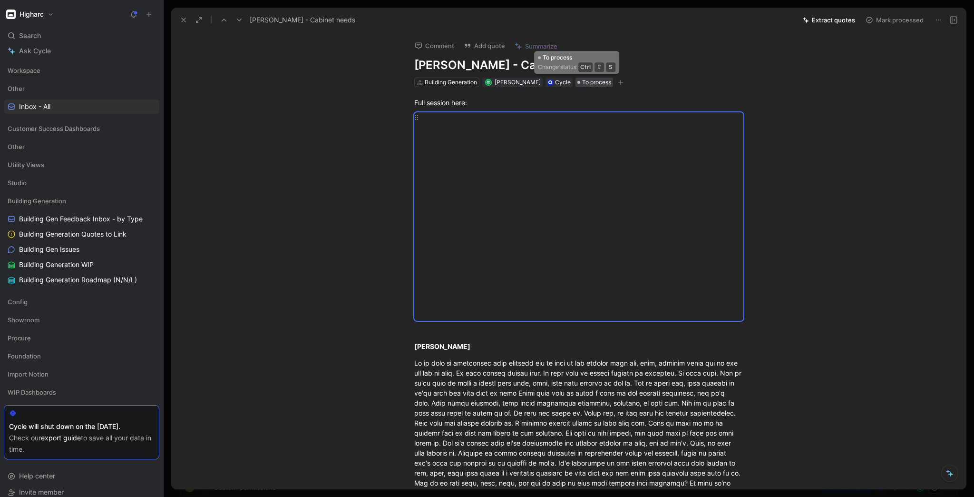
click at [582, 80] on span "To process" at bounding box center [596, 83] width 29 height 10
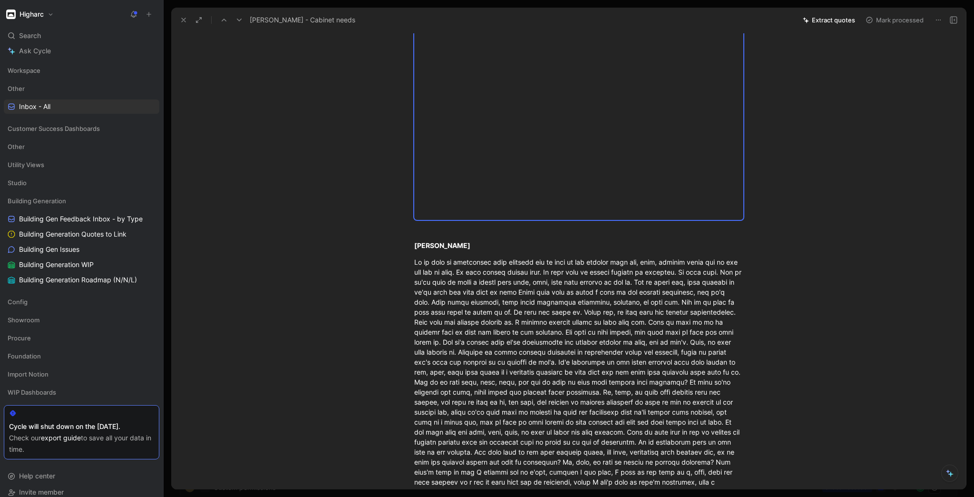
scroll to position [266, 0]
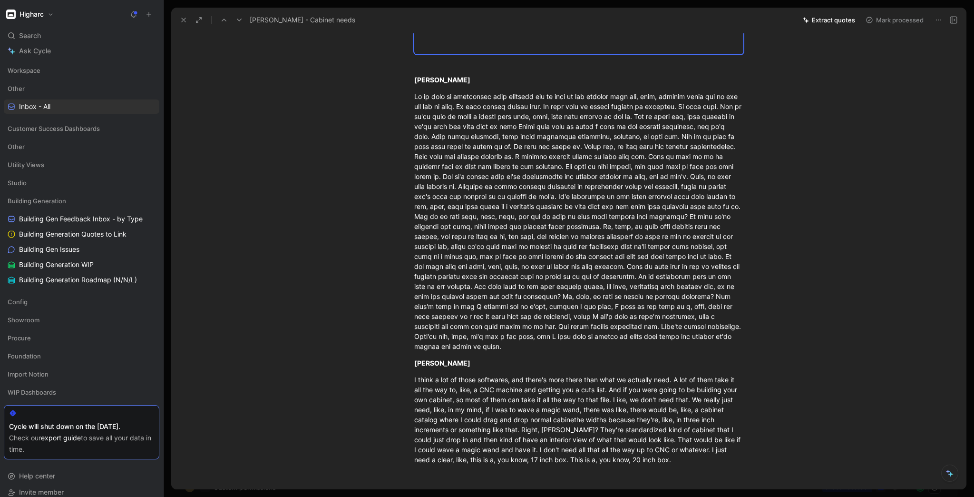
click at [187, 18] on icon at bounding box center [184, 20] width 8 height 8
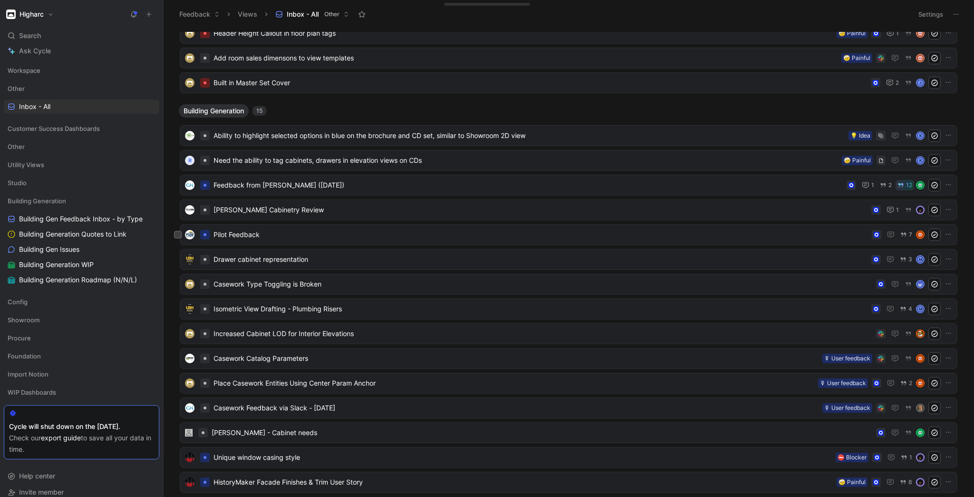
scroll to position [76, 0]
